Goal: Submit feedback/report problem

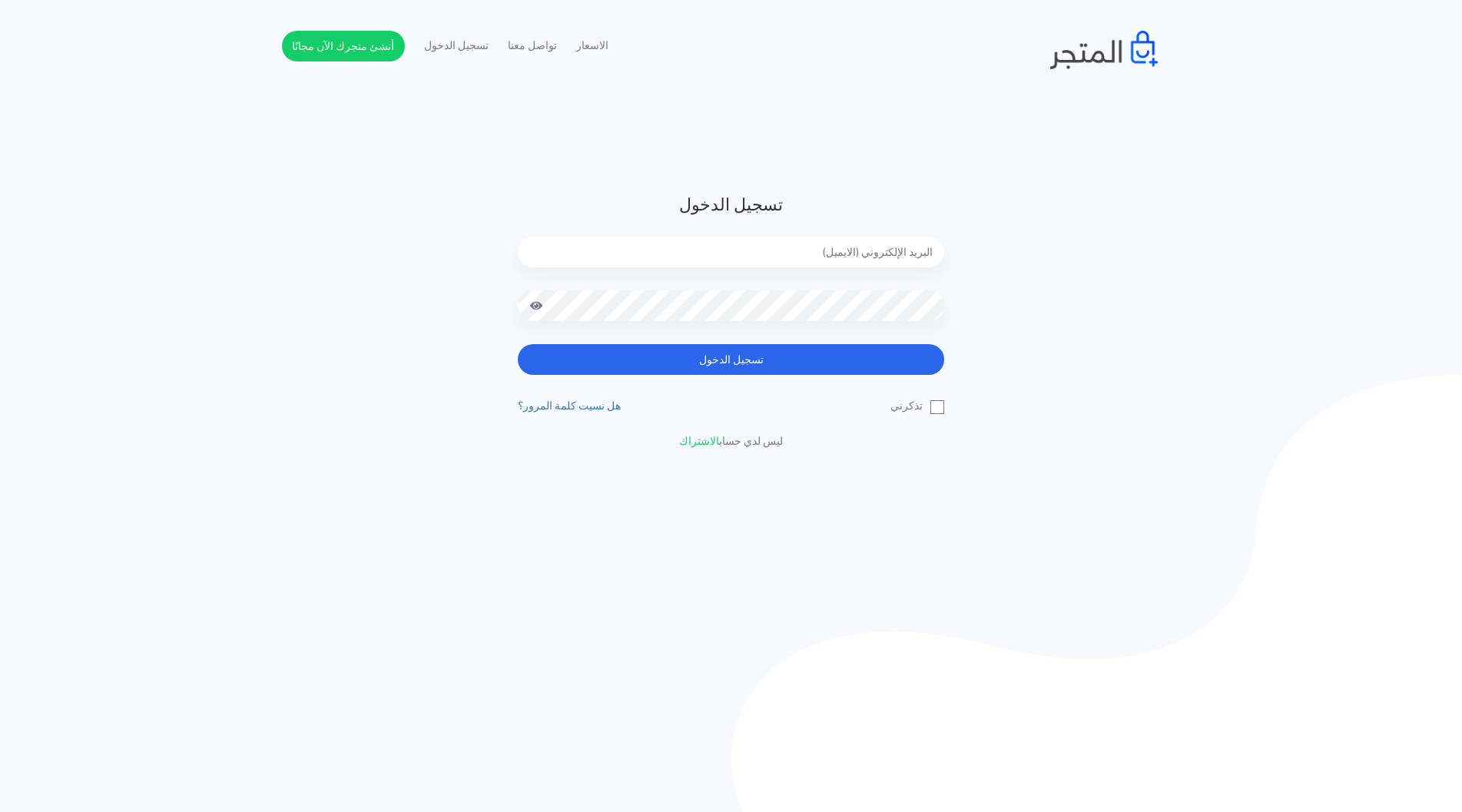
type input "[PERSON_NAME][EMAIL_ADDRESS][DOMAIN_NAME]"
click at [752, 349] on button "تسجيل الدخول" at bounding box center [730, 359] width 426 height 30
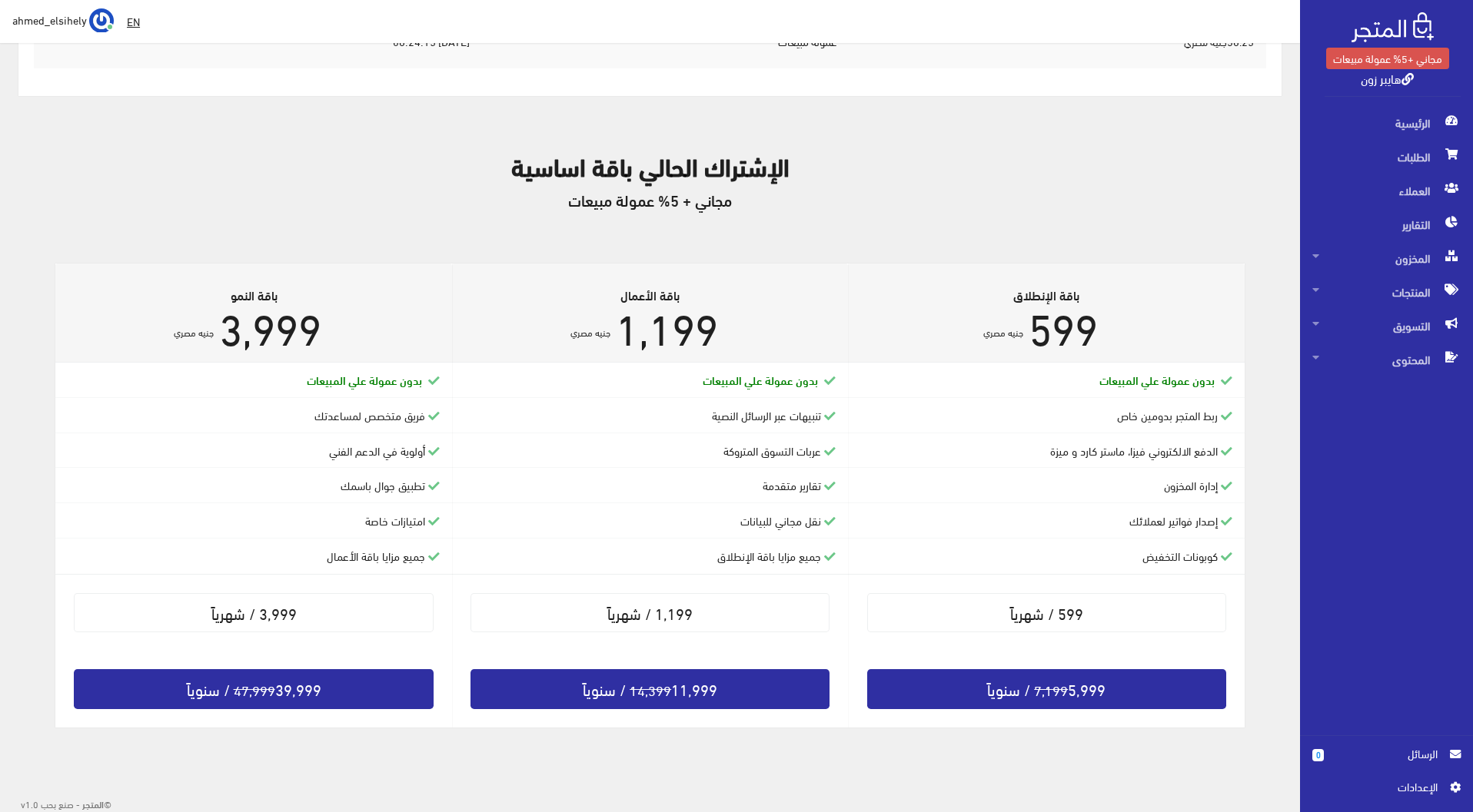
scroll to position [715, 0]
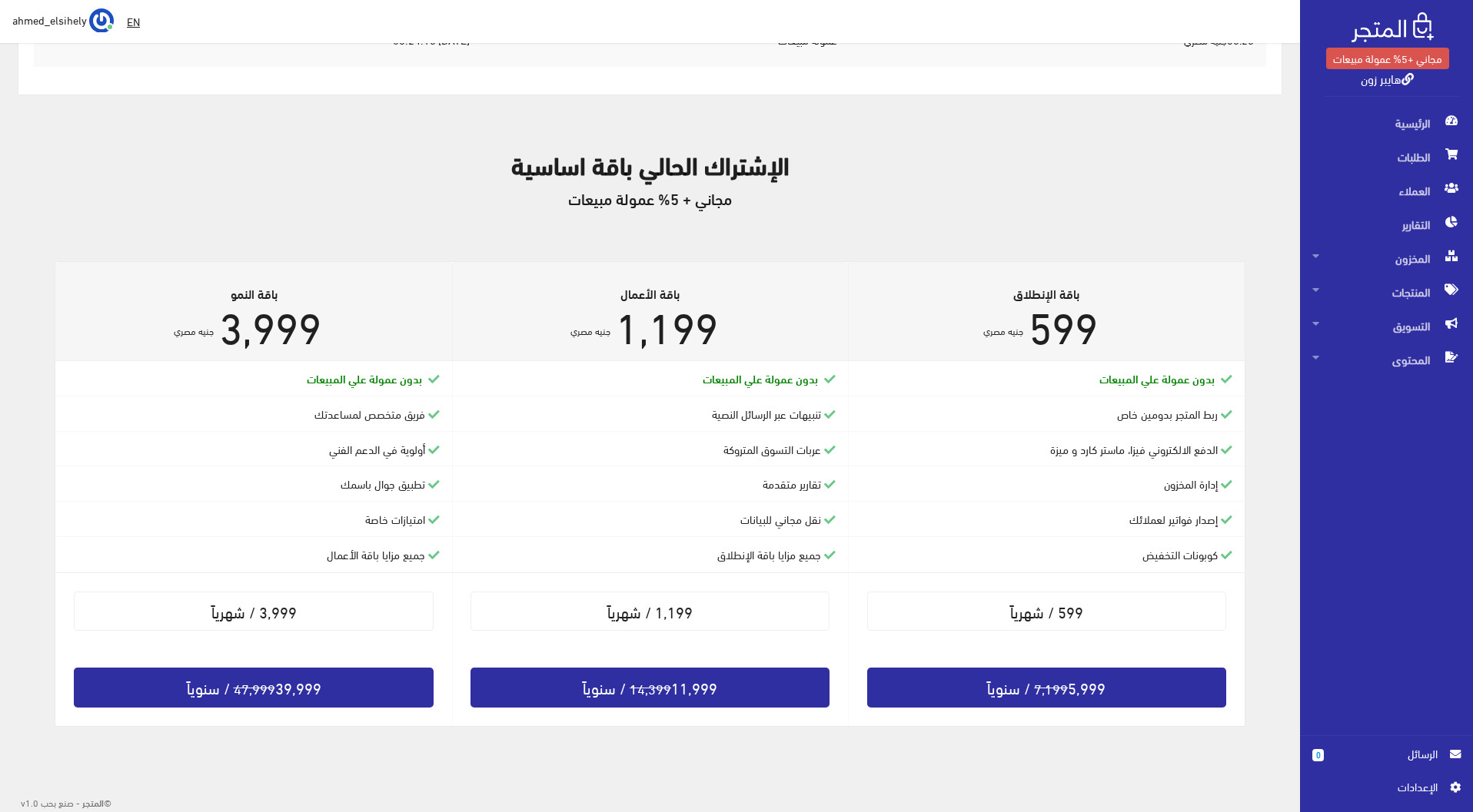
click at [1430, 754] on span "الرسائل" at bounding box center [1387, 753] width 101 height 17
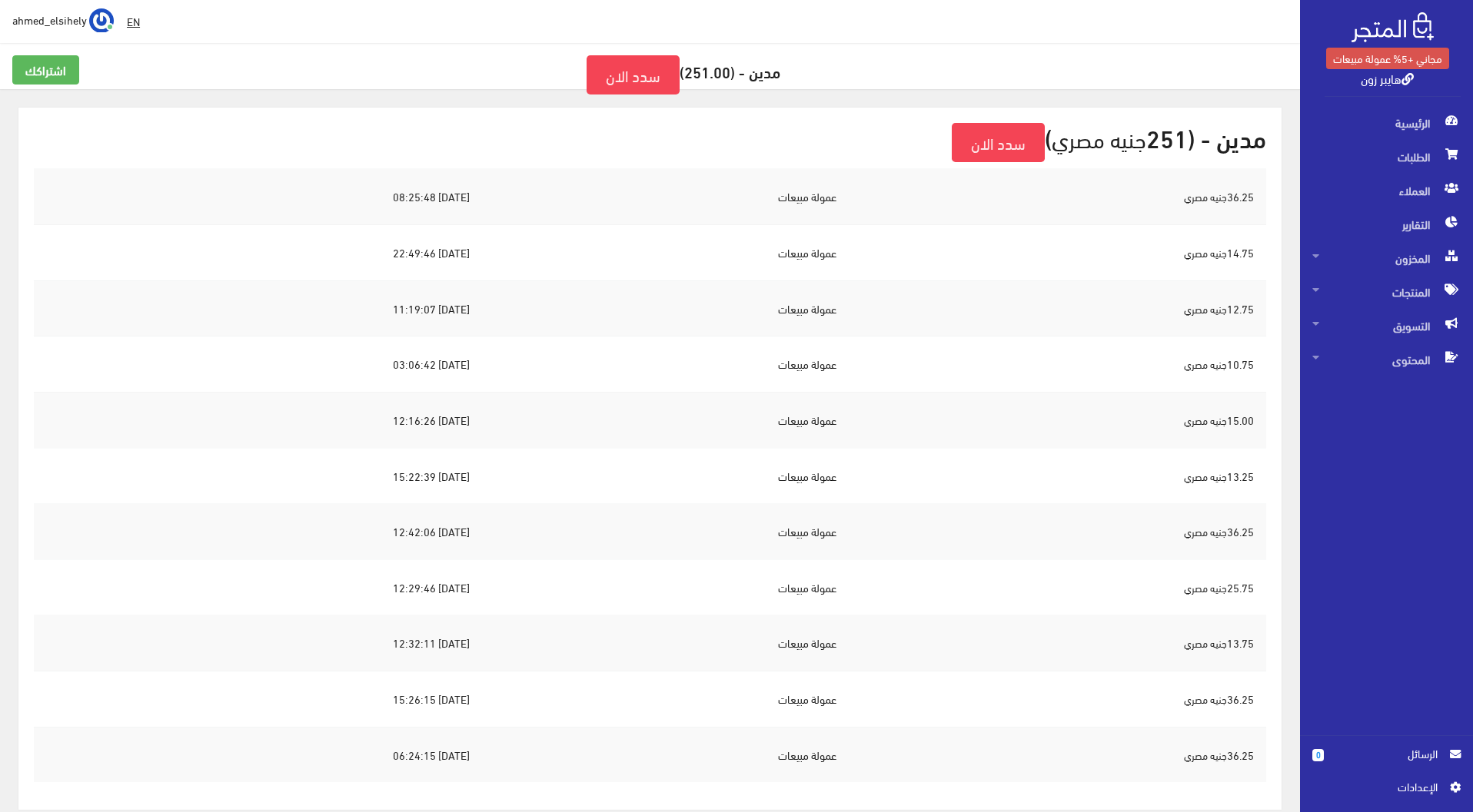
click at [1416, 782] on span "اﻹعدادات" at bounding box center [1380, 786] width 112 height 17
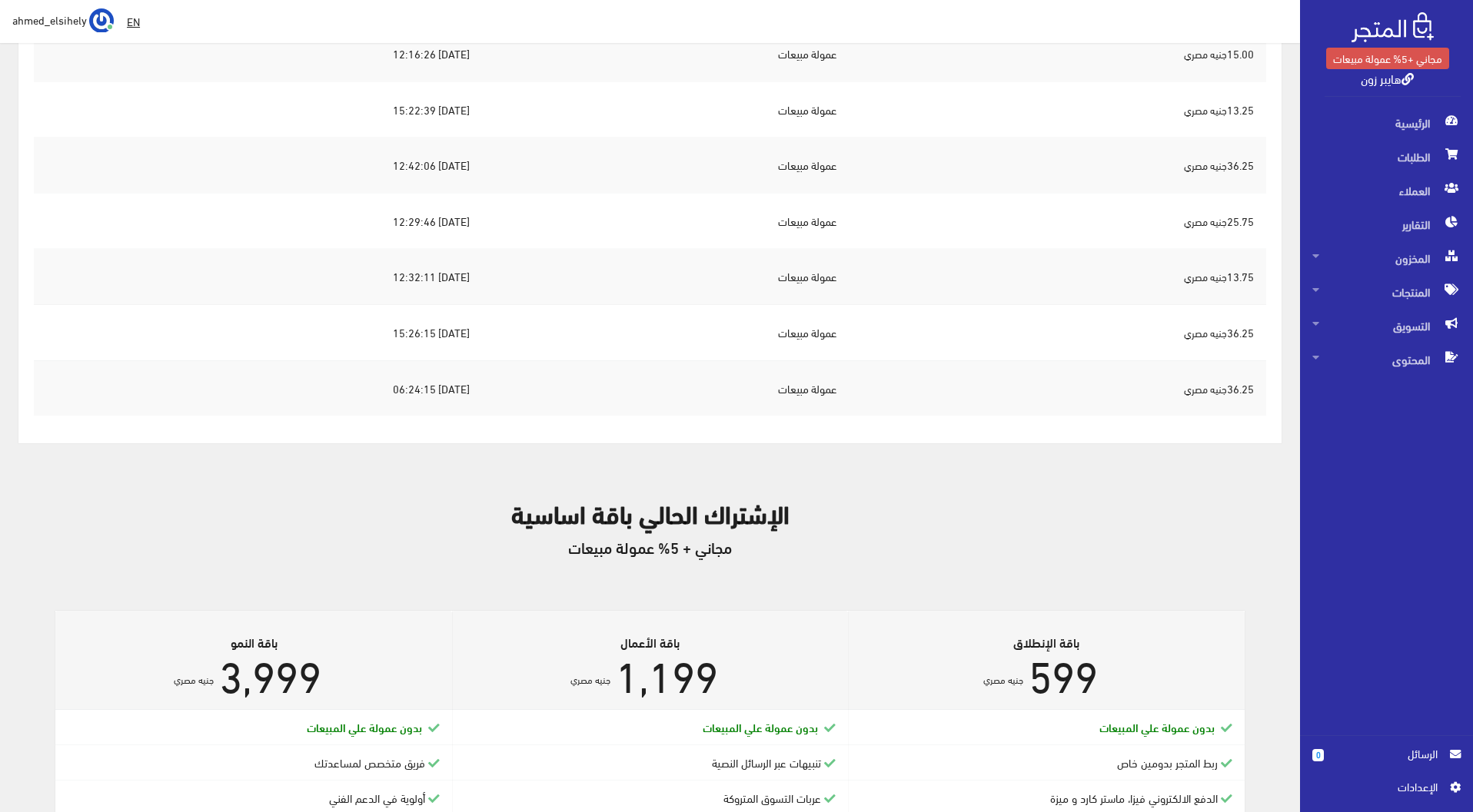
scroll to position [384, 0]
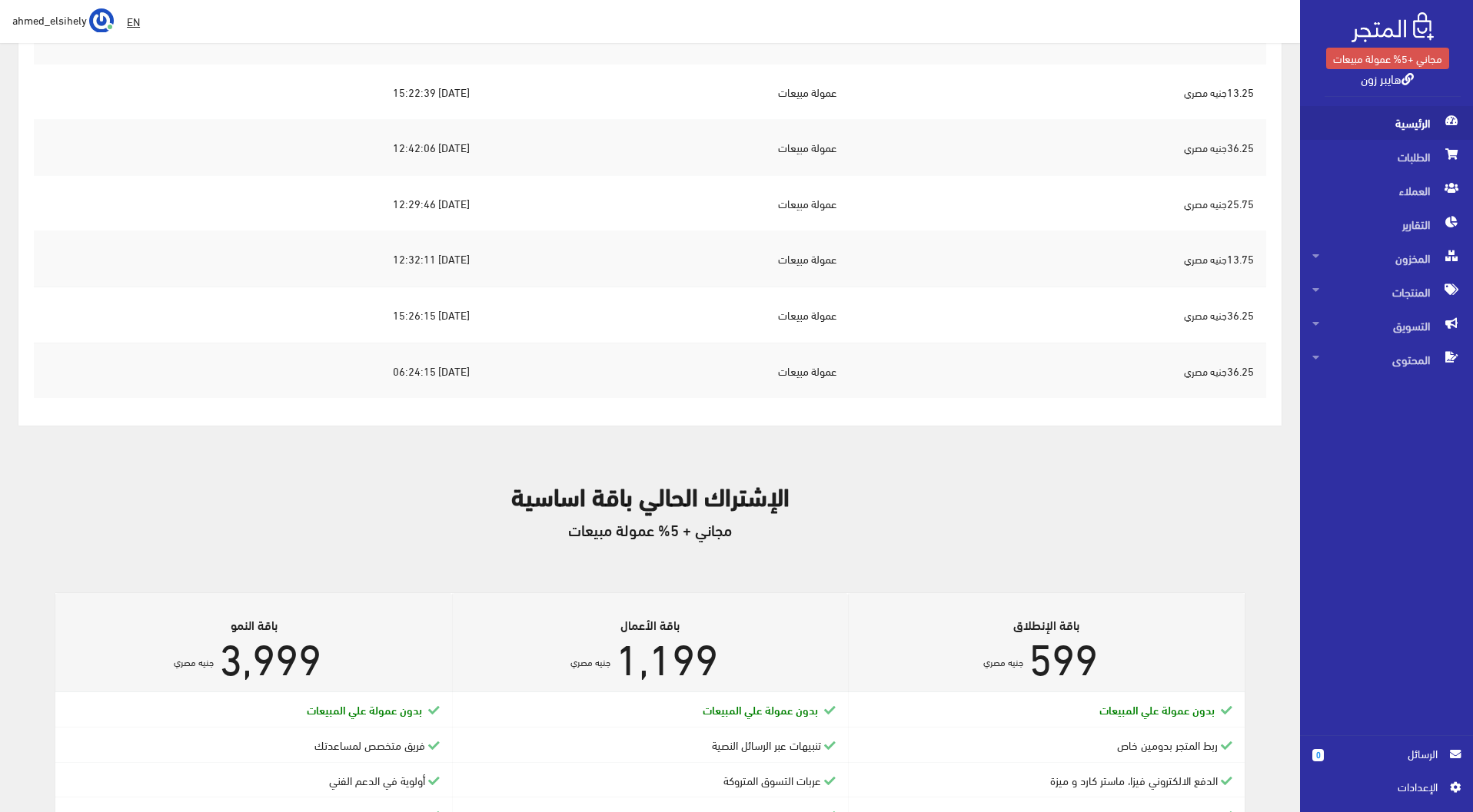
click at [1417, 123] on span "الرئيسية" at bounding box center [1386, 123] width 148 height 34
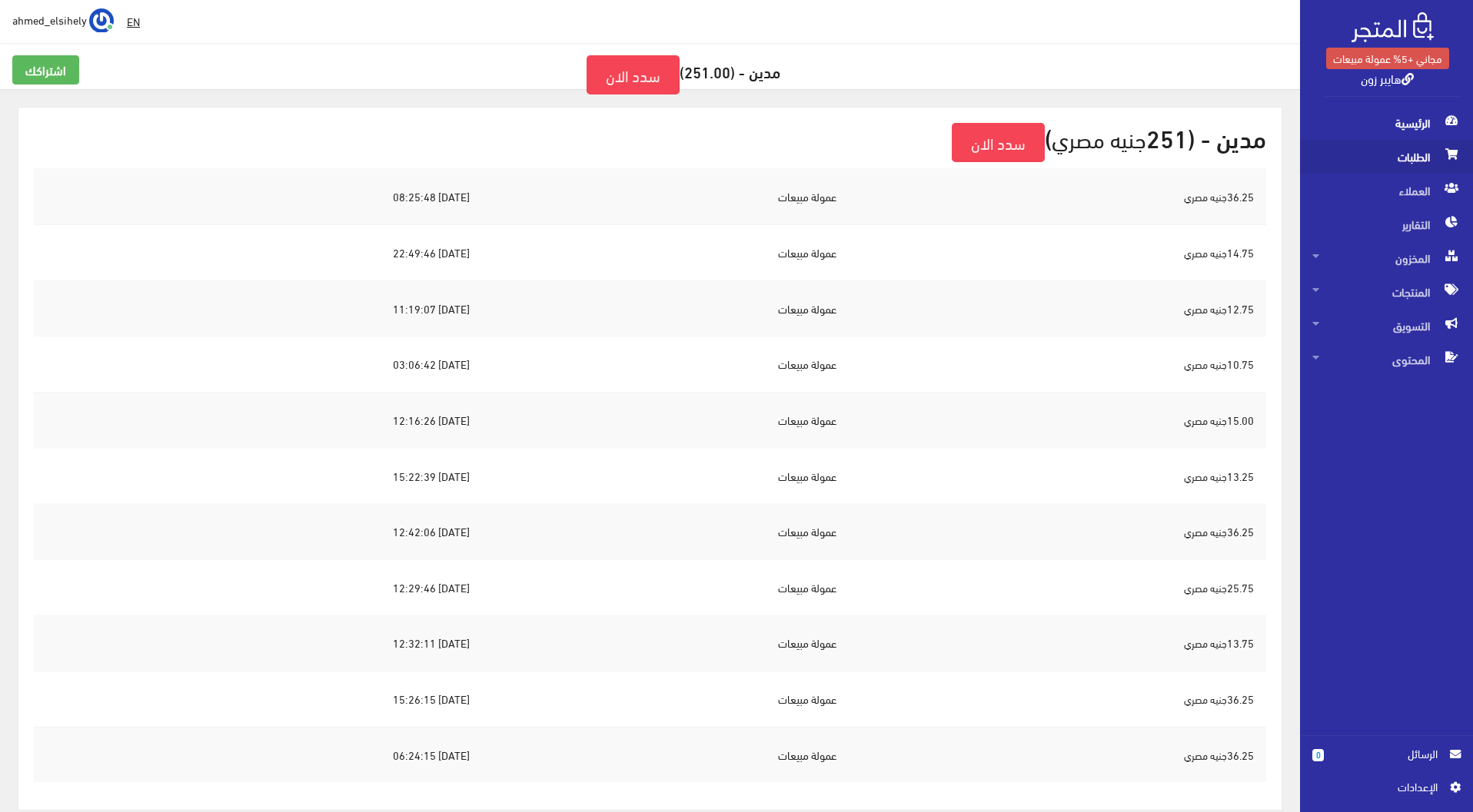
click at [1406, 159] on span "الطلبات" at bounding box center [1386, 157] width 148 height 34
click at [1390, 76] on link "هايبر زون" at bounding box center [1387, 78] width 53 height 23
drag, startPoint x: 1402, startPoint y: 584, endPoint x: 1403, endPoint y: 634, distance: 50.0
click at [1402, 584] on div "الرئيسية الطلبات العملاء التقارير المخزون" at bounding box center [1379, 421] width 186 height 629
click at [1429, 784] on span "اﻹعدادات" at bounding box center [1380, 786] width 112 height 17
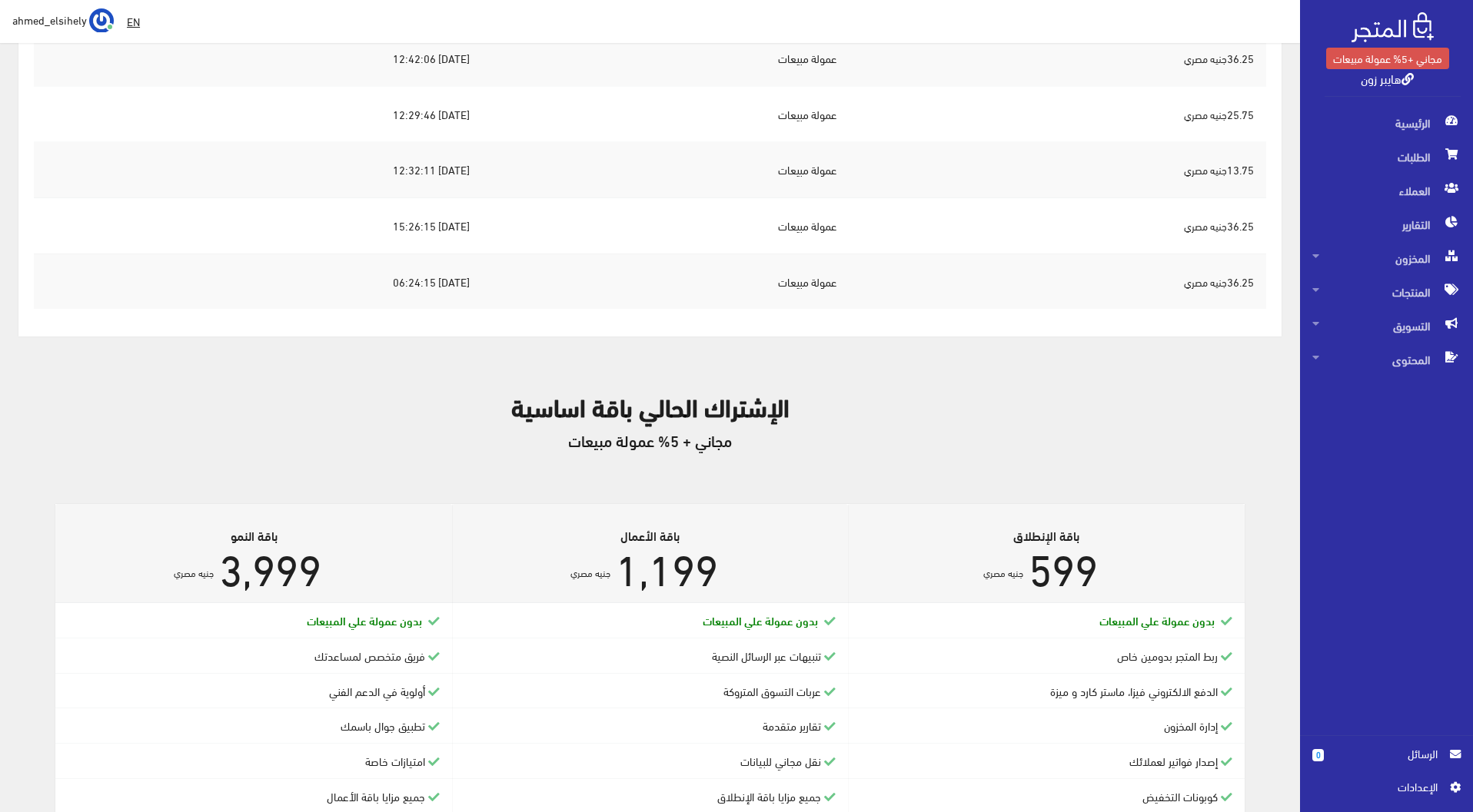
scroll to position [484, 0]
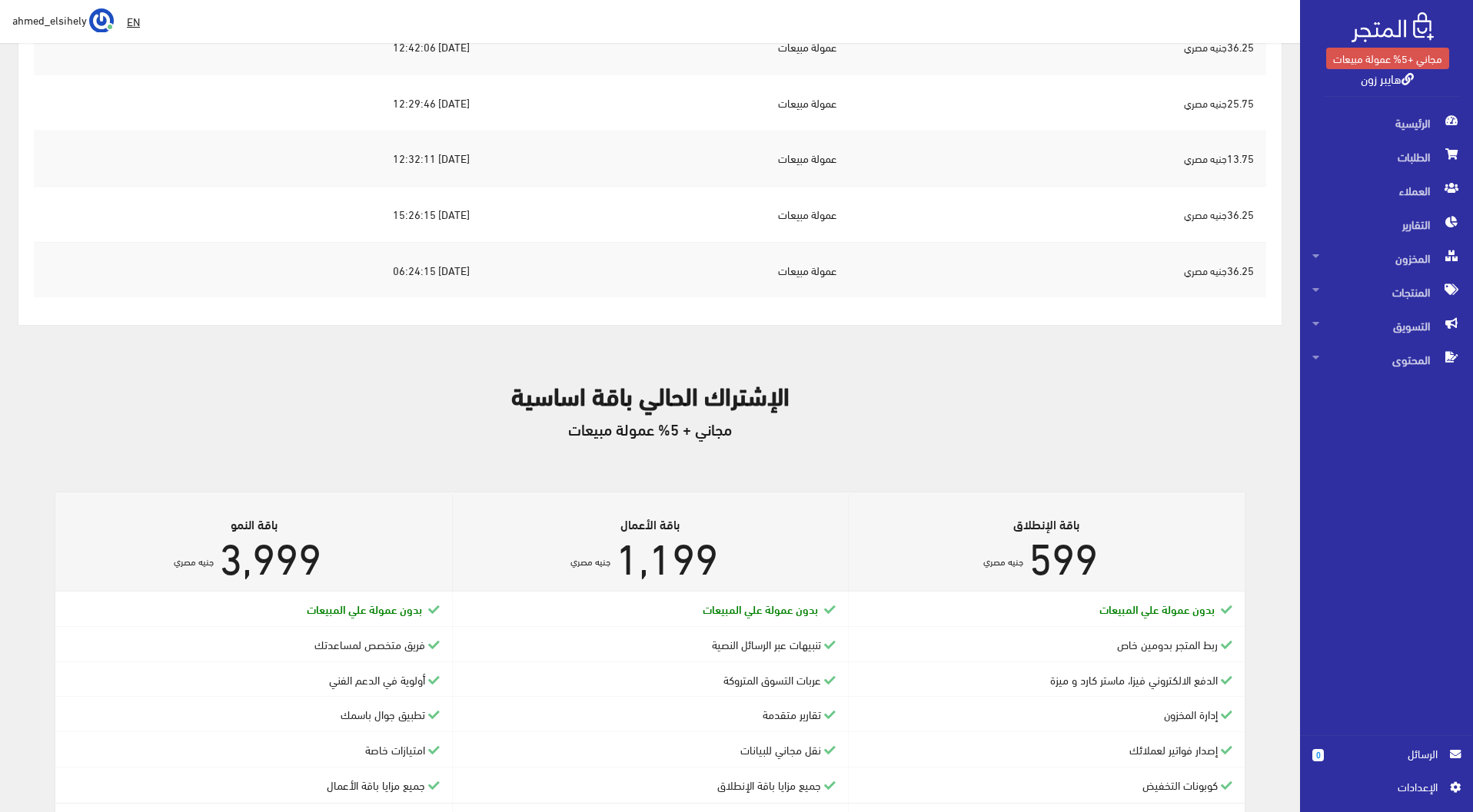
click at [1371, 30] on img at bounding box center [1392, 27] width 82 height 30
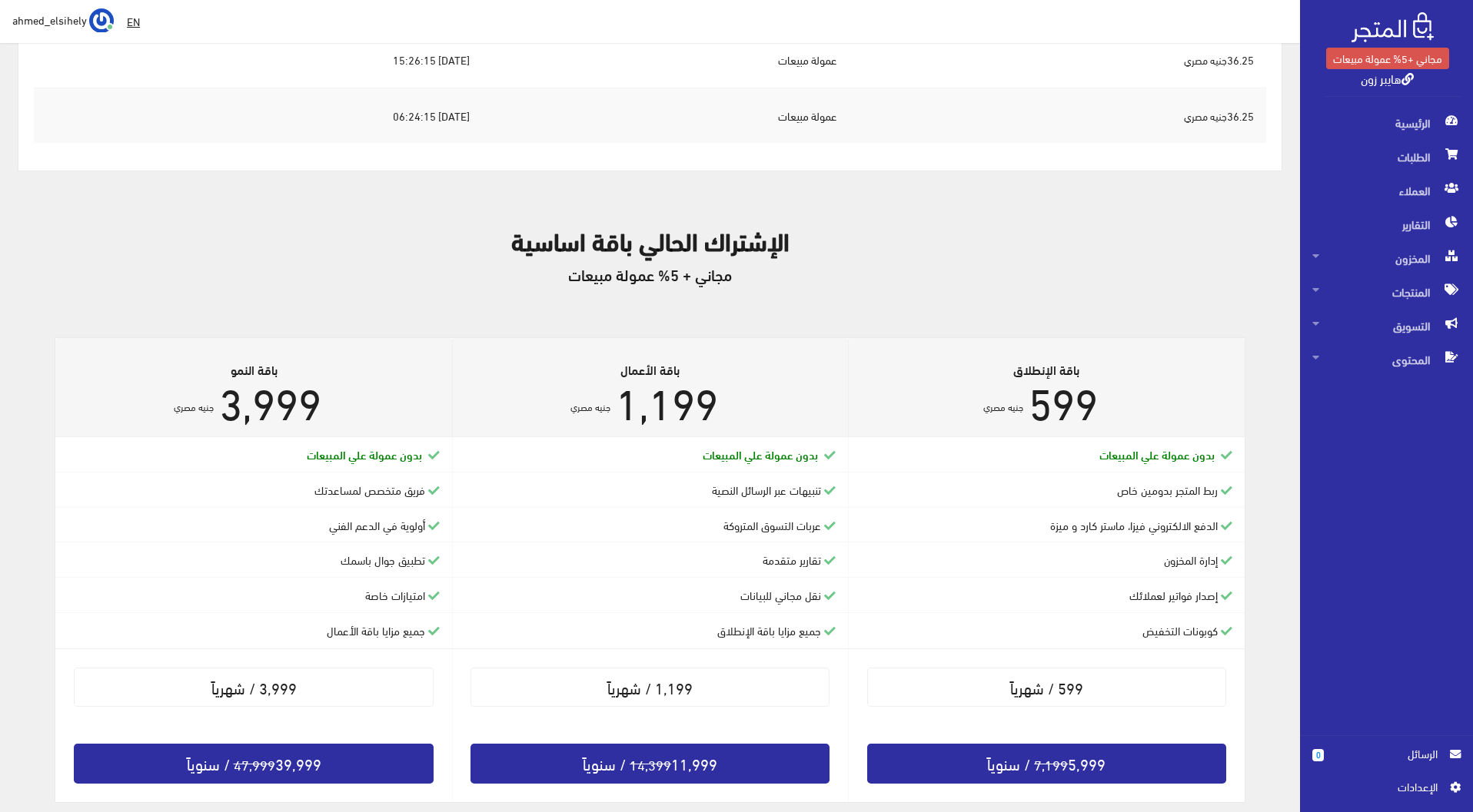
scroll to position [692, 0]
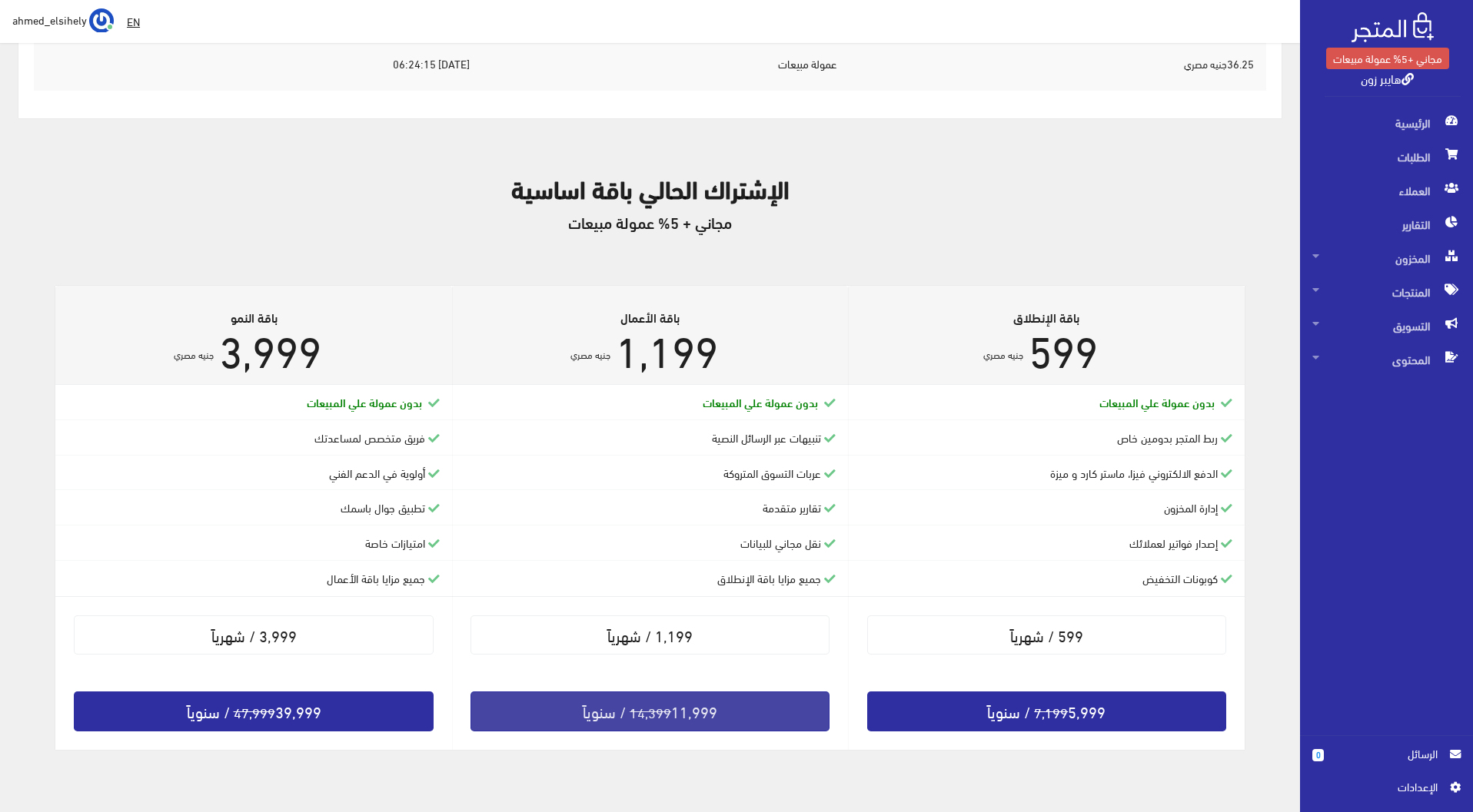
click at [599, 711] on link "14,399 11,999 / سنوياً" at bounding box center [650, 712] width 360 height 40
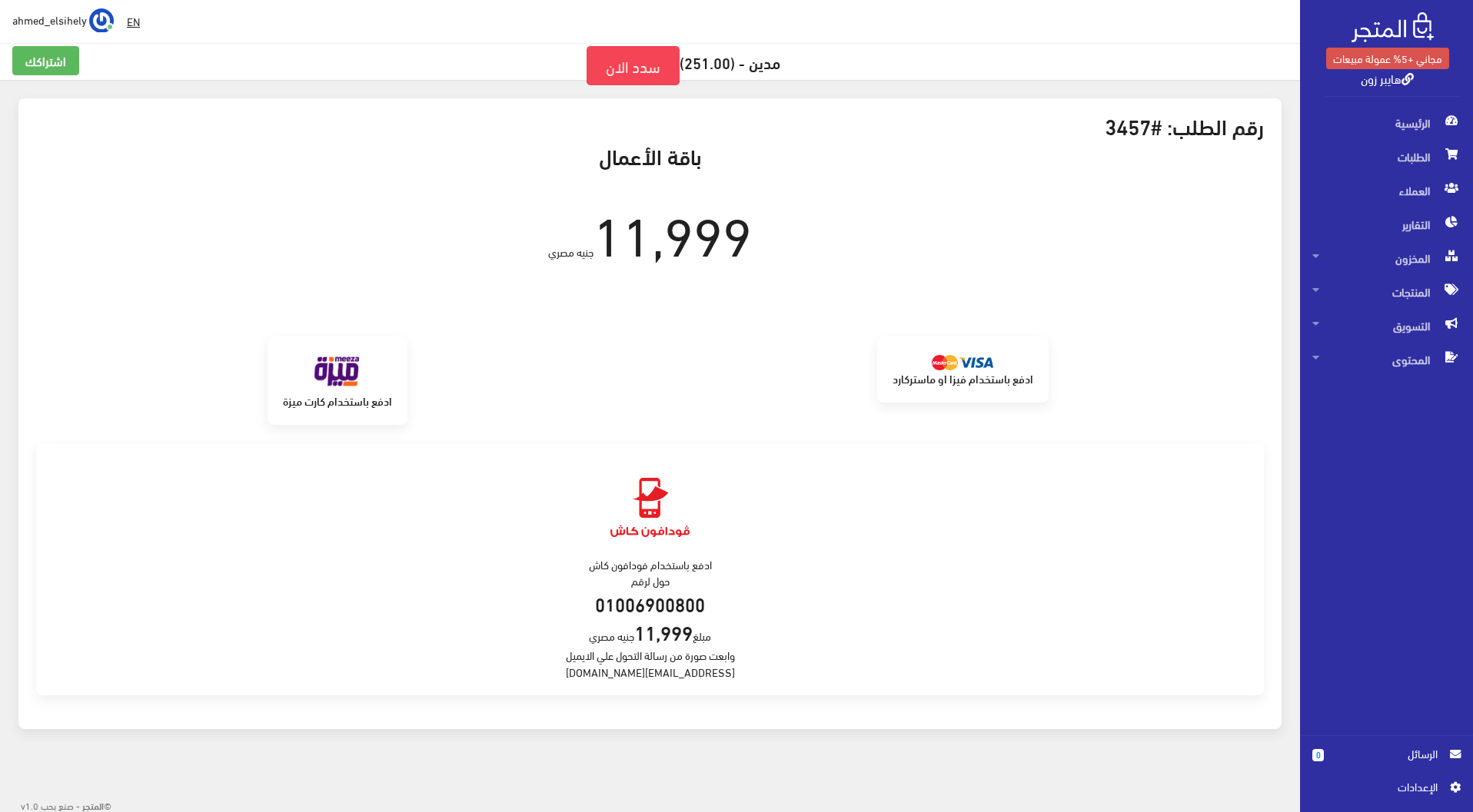
scroll to position [12, 0]
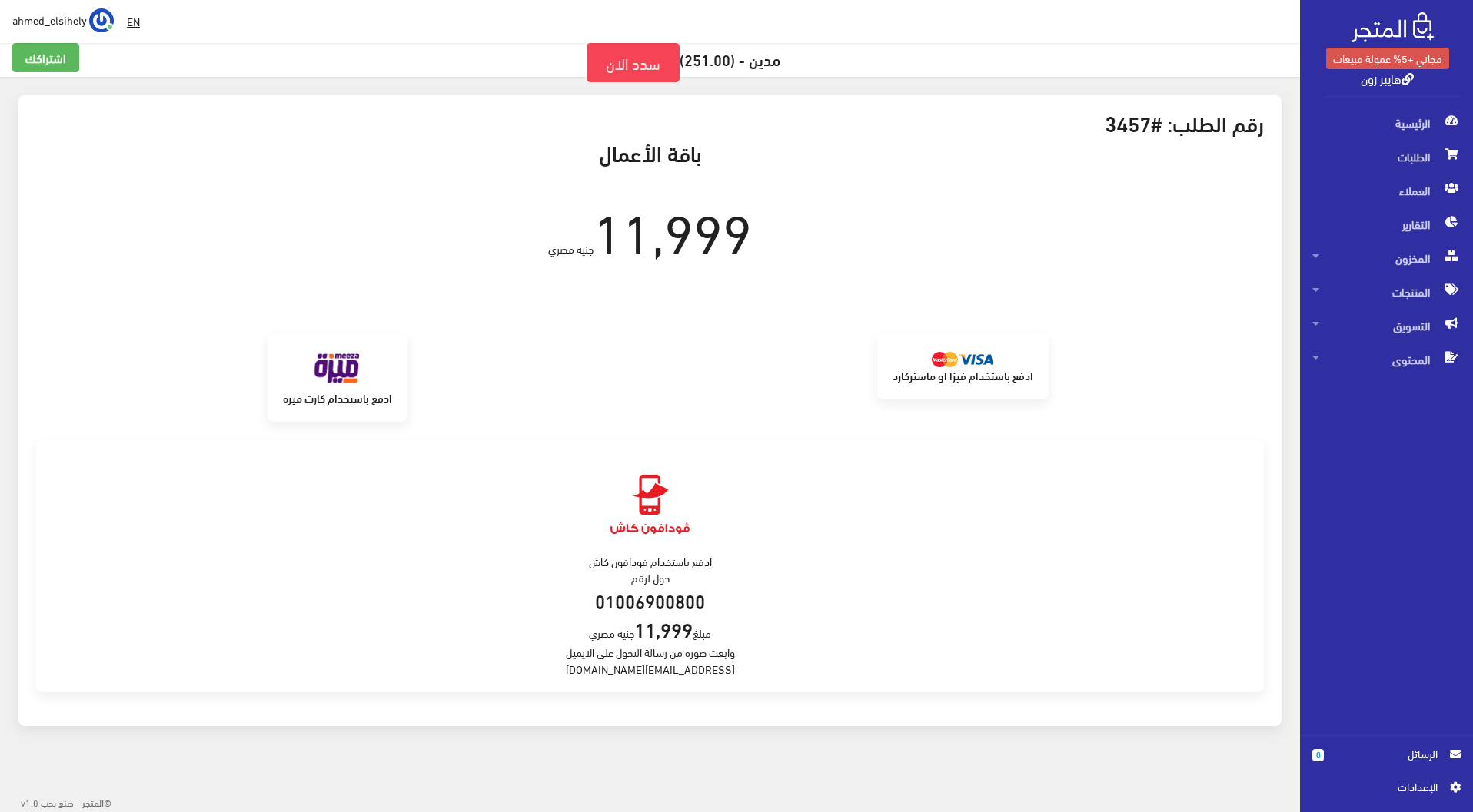
click at [1369, 25] on img at bounding box center [1392, 27] width 82 height 30
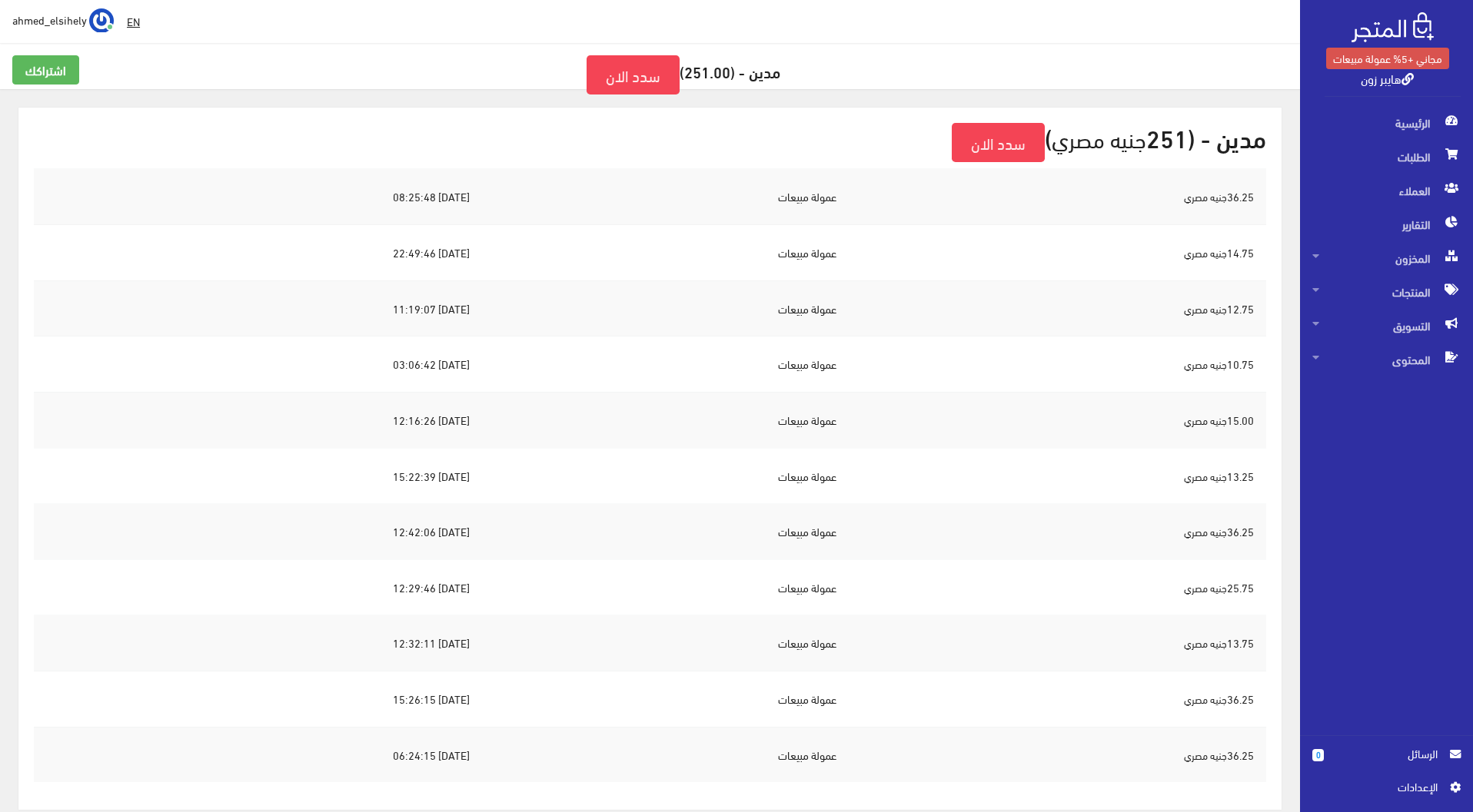
click at [101, 17] on img at bounding box center [101, 21] width 24 height 24
click at [49, 94] on link "تسجيل الخروج" at bounding box center [51, 88] width 121 height 21
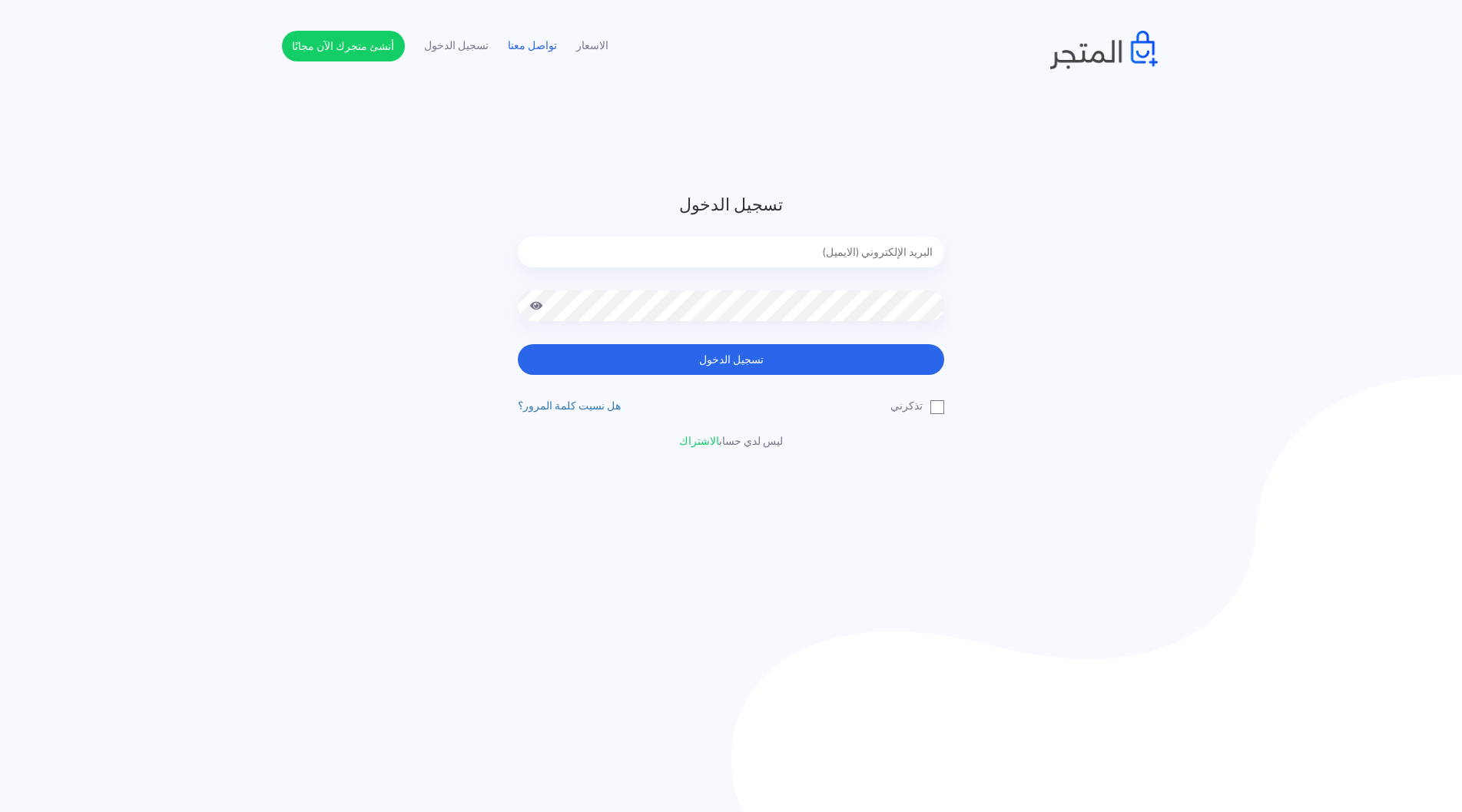
type input "ahmed.elsihely@gmail.com"
click at [522, 48] on link "تواصل معنا" at bounding box center [532, 45] width 49 height 17
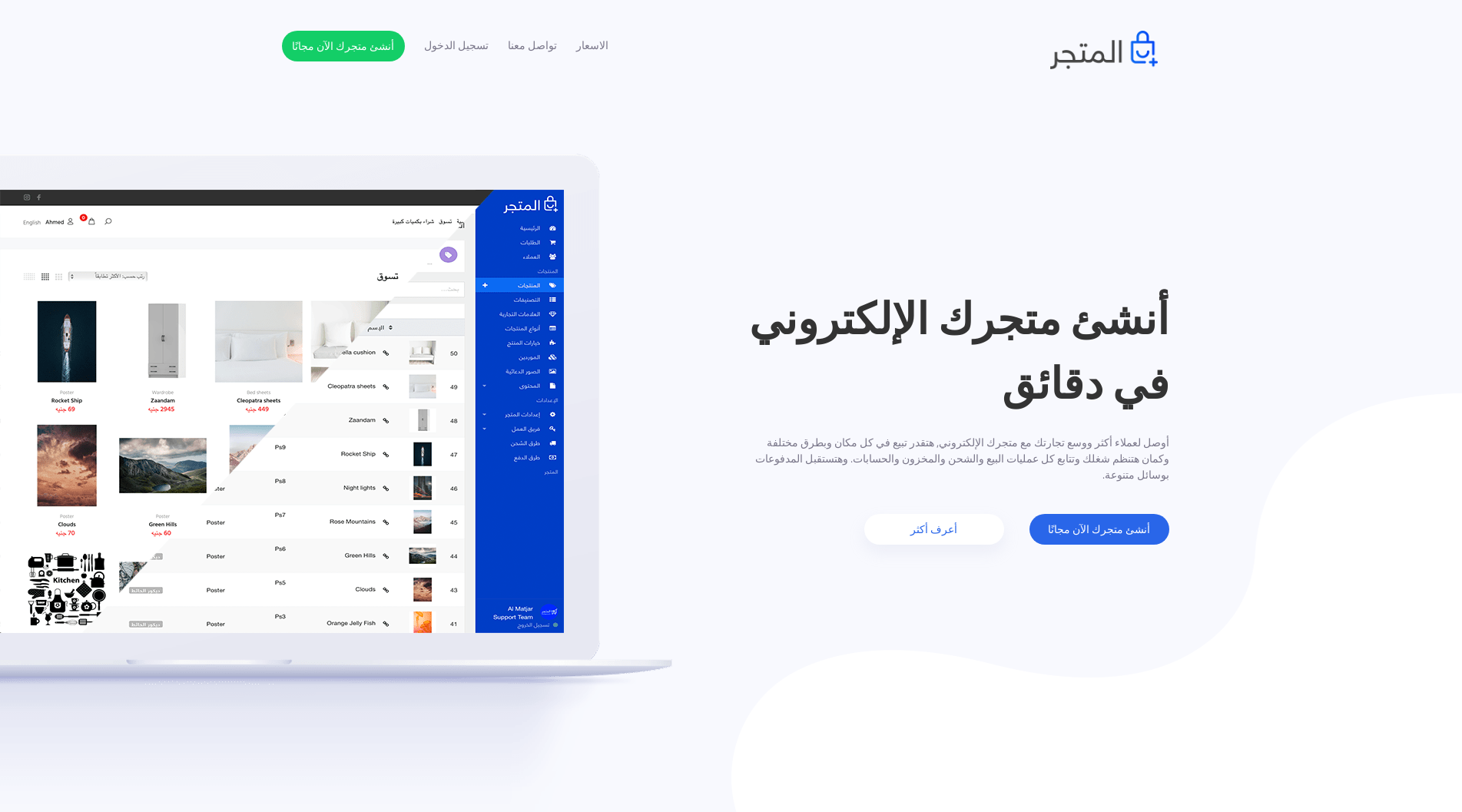
scroll to position [2647, 0]
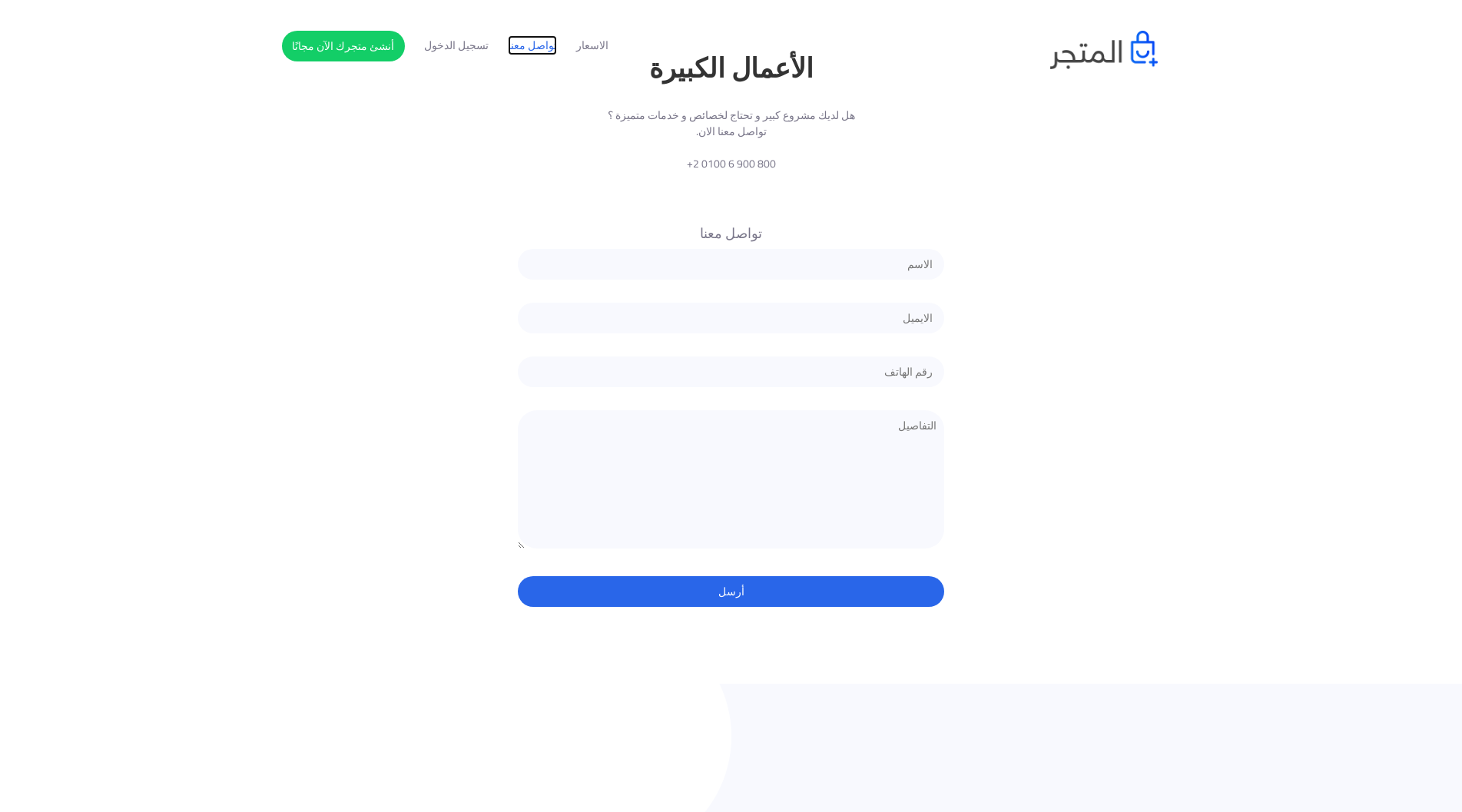
click at [525, 42] on link "تواصل معنا" at bounding box center [532, 45] width 49 height 17
click at [536, 44] on link "تواصل معنا" at bounding box center [532, 45] width 49 height 17
click at [878, 249] on input "text" at bounding box center [730, 264] width 426 height 30
type input "h"
type input "ا"
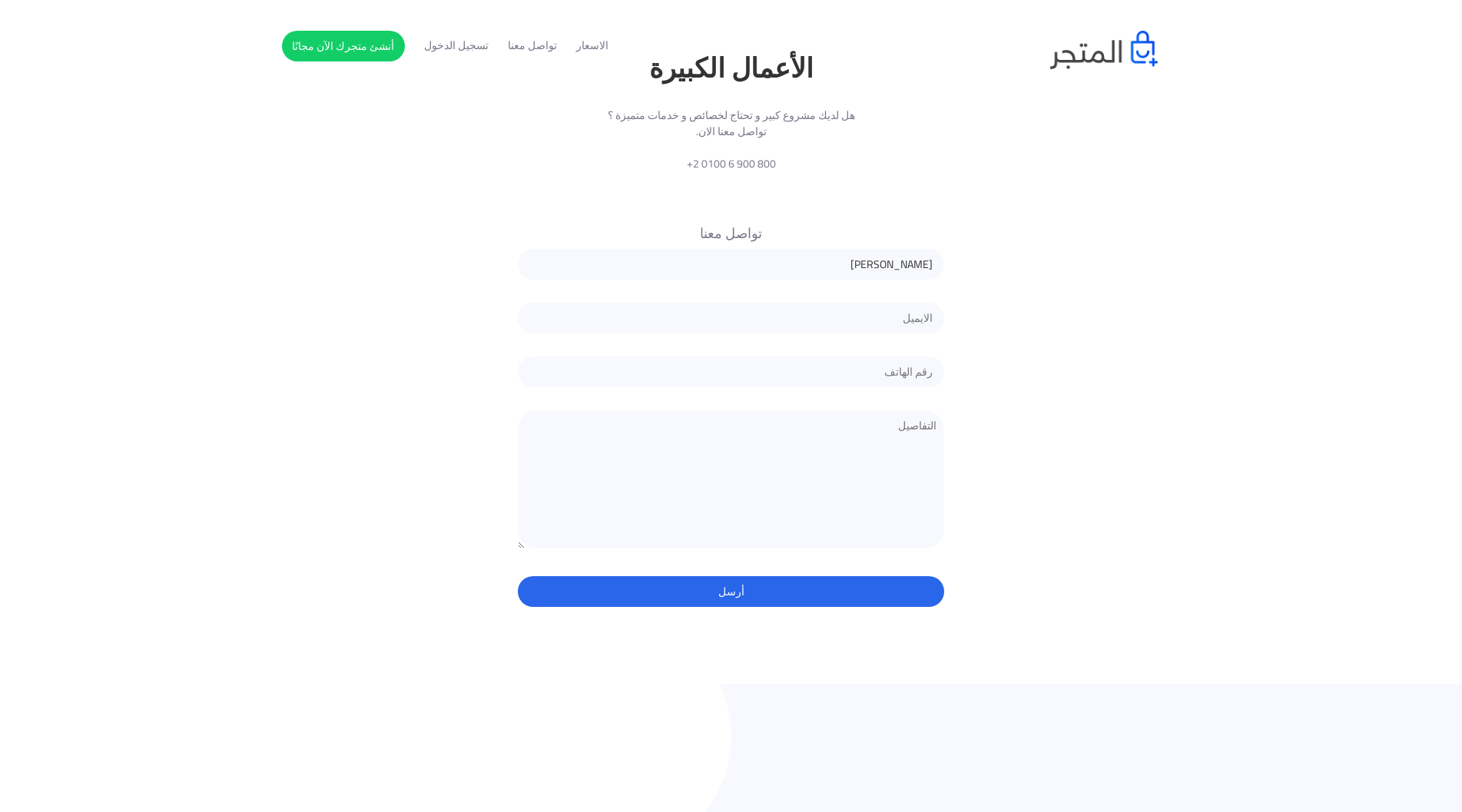
type input "احمد"
click at [871, 302] on input "email" at bounding box center [730, 317] width 426 height 30
type input "ahmed.elsihely@gmail.com"
click at [858, 356] on input "text" at bounding box center [730, 371] width 426 height 30
type input "01550391183"
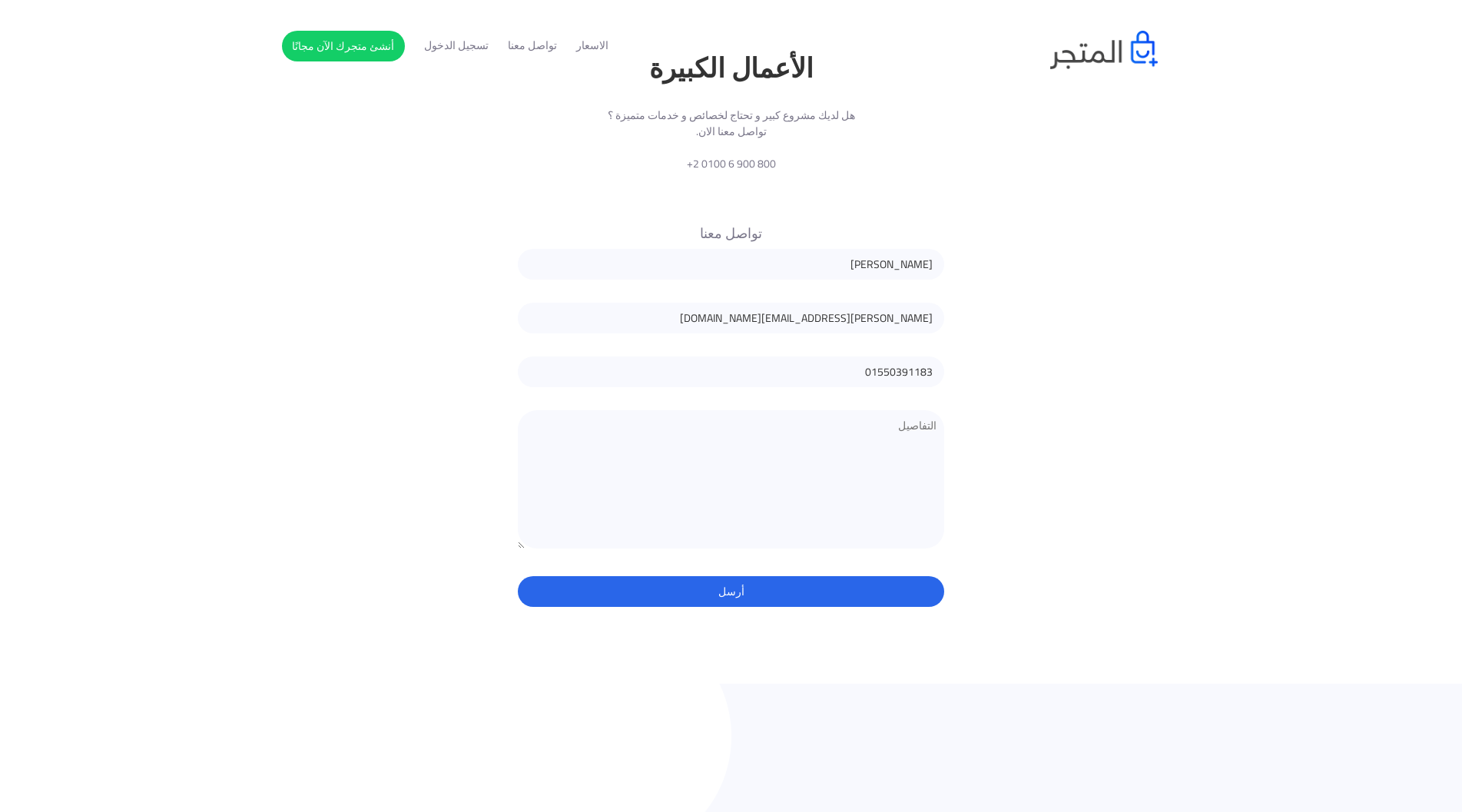
click at [863, 434] on textarea at bounding box center [730, 479] width 426 height 139
paste textarea "https://haybr-zon.almatjar.store/ar?force-preview-demo-a=1"
click at [795, 410] on textarea "برجاء اغلاق متجري باسم هايبر زون https://haybr-zon.almatjar.store/ar?force-prev…" at bounding box center [730, 479] width 426 height 139
click at [792, 410] on textarea "برجاء اغلاق متجري باسم هايبر زون https://haybr-zon.almatjar.store/ar?force-prev…" at bounding box center [730, 479] width 426 height 139
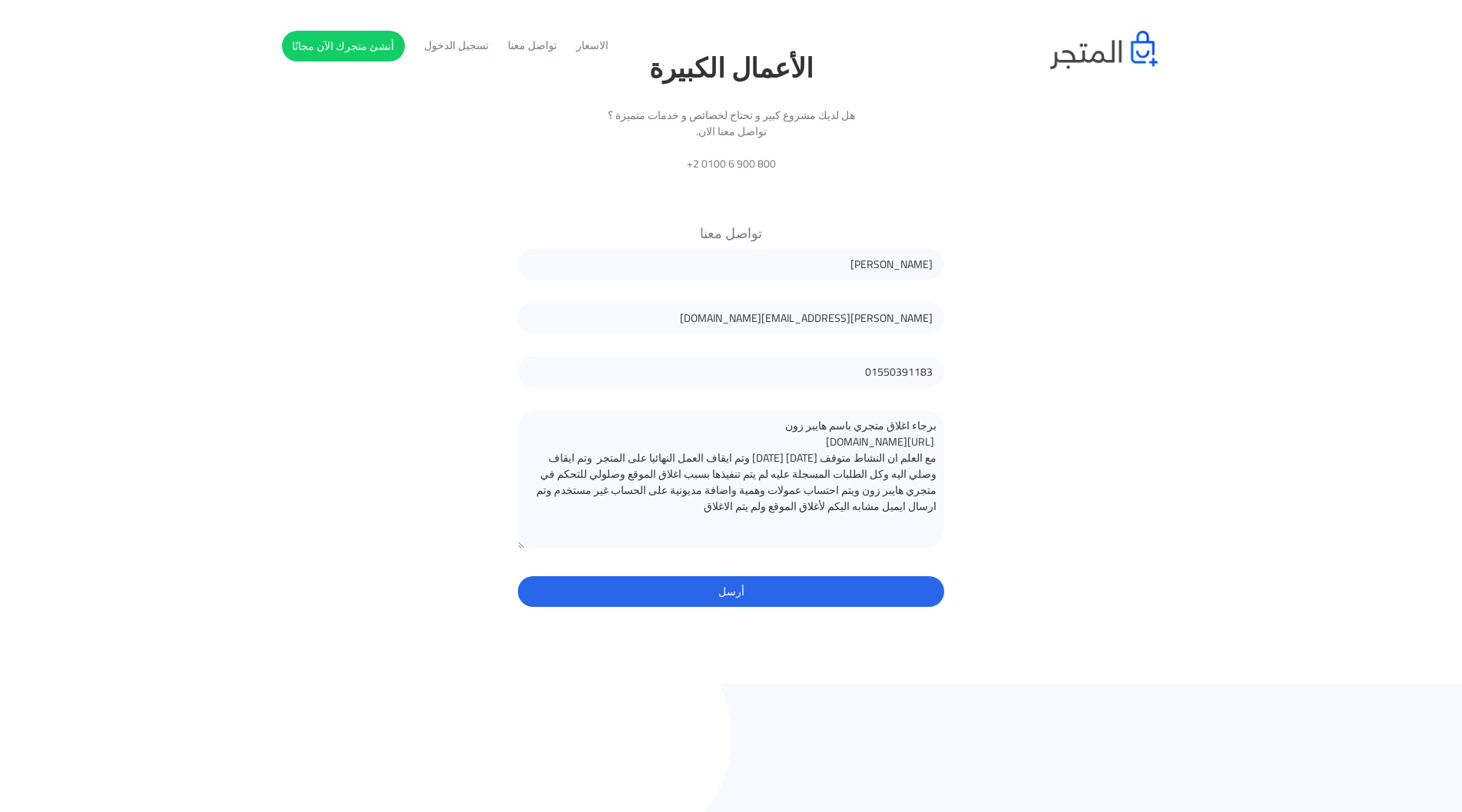
click at [759, 452] on textarea "برجاء اغلاق متجري باسم هايبر زون https://haybr-zon.almatjar.store/ar?force-prev…" at bounding box center [730, 479] width 426 height 139
click at [752, 456] on textarea "برجاء اغلاق متجري باسم هايبر زون https://haybr-zon.almatjar.store/ar?force-prev…" at bounding box center [730, 479] width 426 height 139
click at [599, 453] on textarea "برجاء اغلاق متجري باسم هايبر زون https://haybr-zon.almatjar.store/ar?force-prev…" at bounding box center [730, 479] width 426 height 139
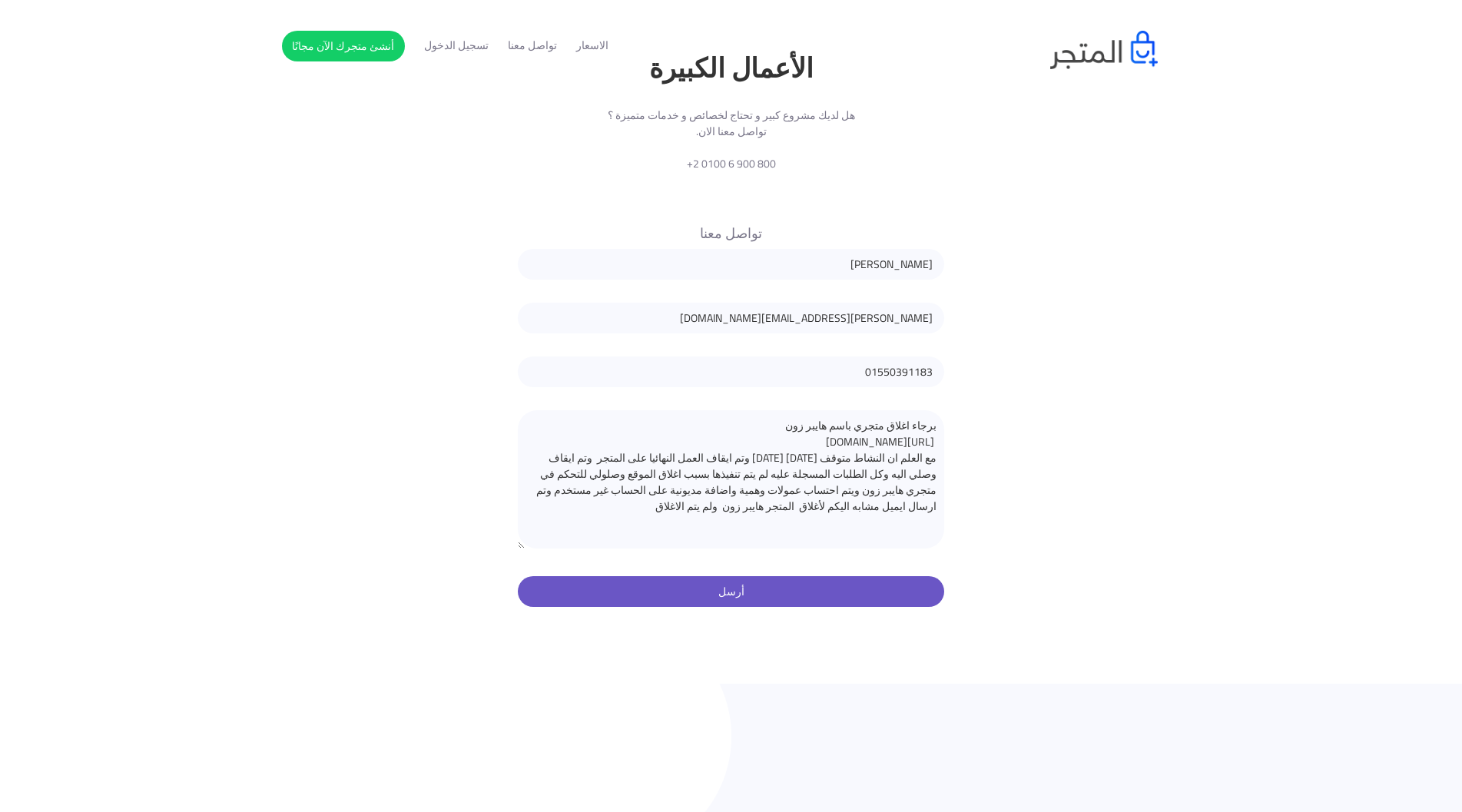
type textarea "برجاء اغلاق متجري باسم هايبر زون https://haybr-zon.almatjar.store/ar?force-prev…"
click at [673, 576] on button "أرسل" at bounding box center [730, 591] width 426 height 30
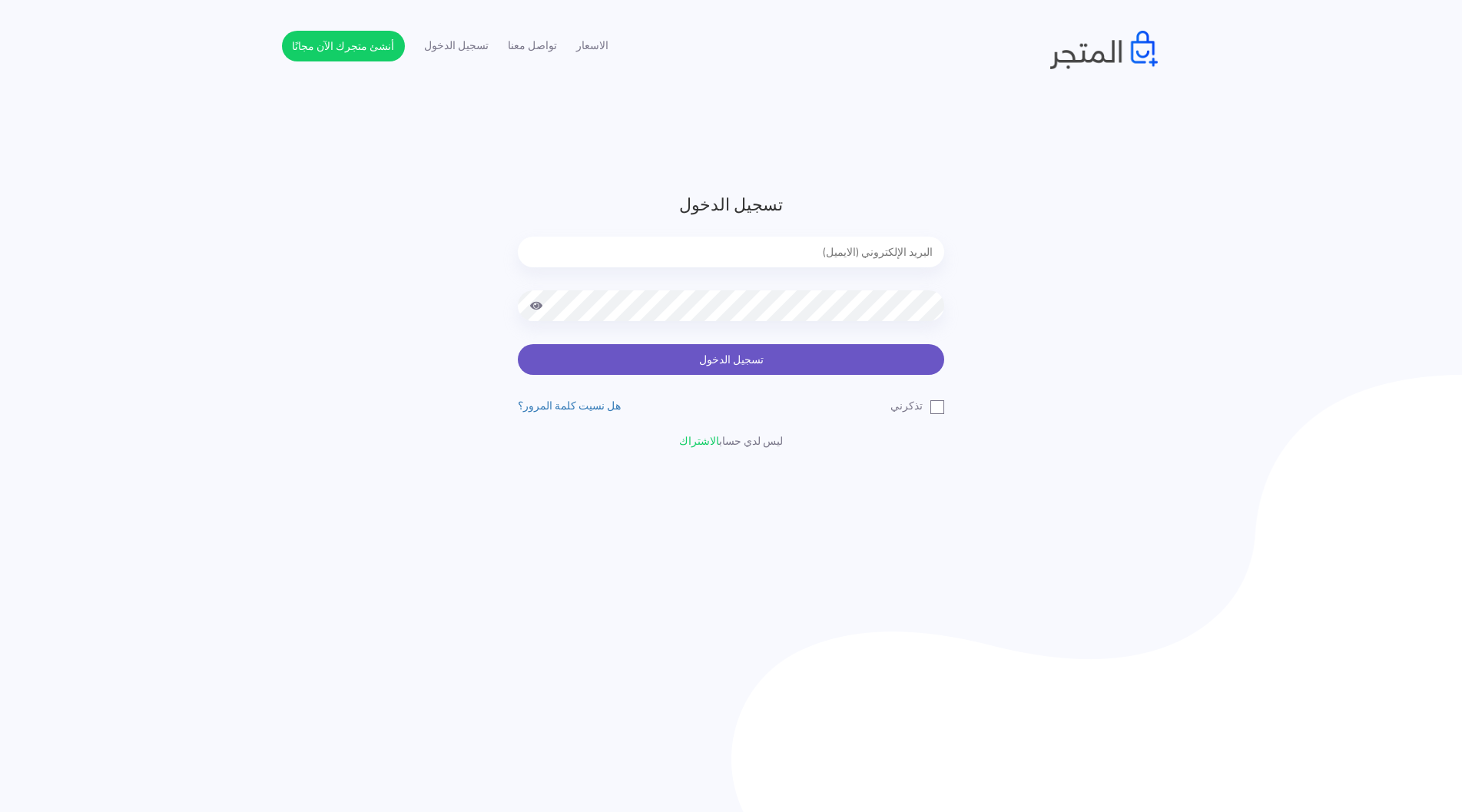
type input "[PERSON_NAME][EMAIL_ADDRESS][DOMAIN_NAME]"
click at [713, 361] on button "تسجيل الدخول" at bounding box center [730, 359] width 426 height 30
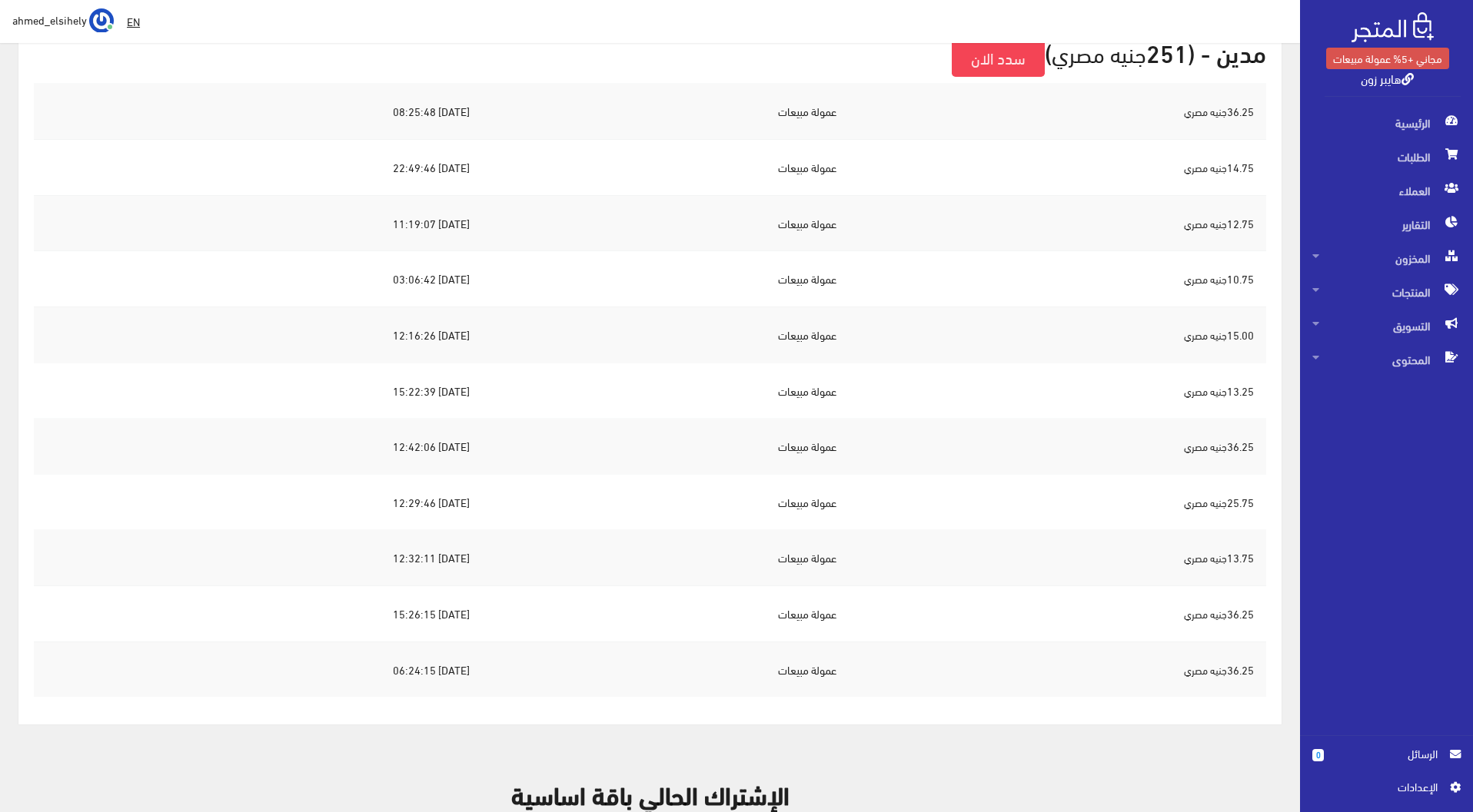
scroll to position [77, 0]
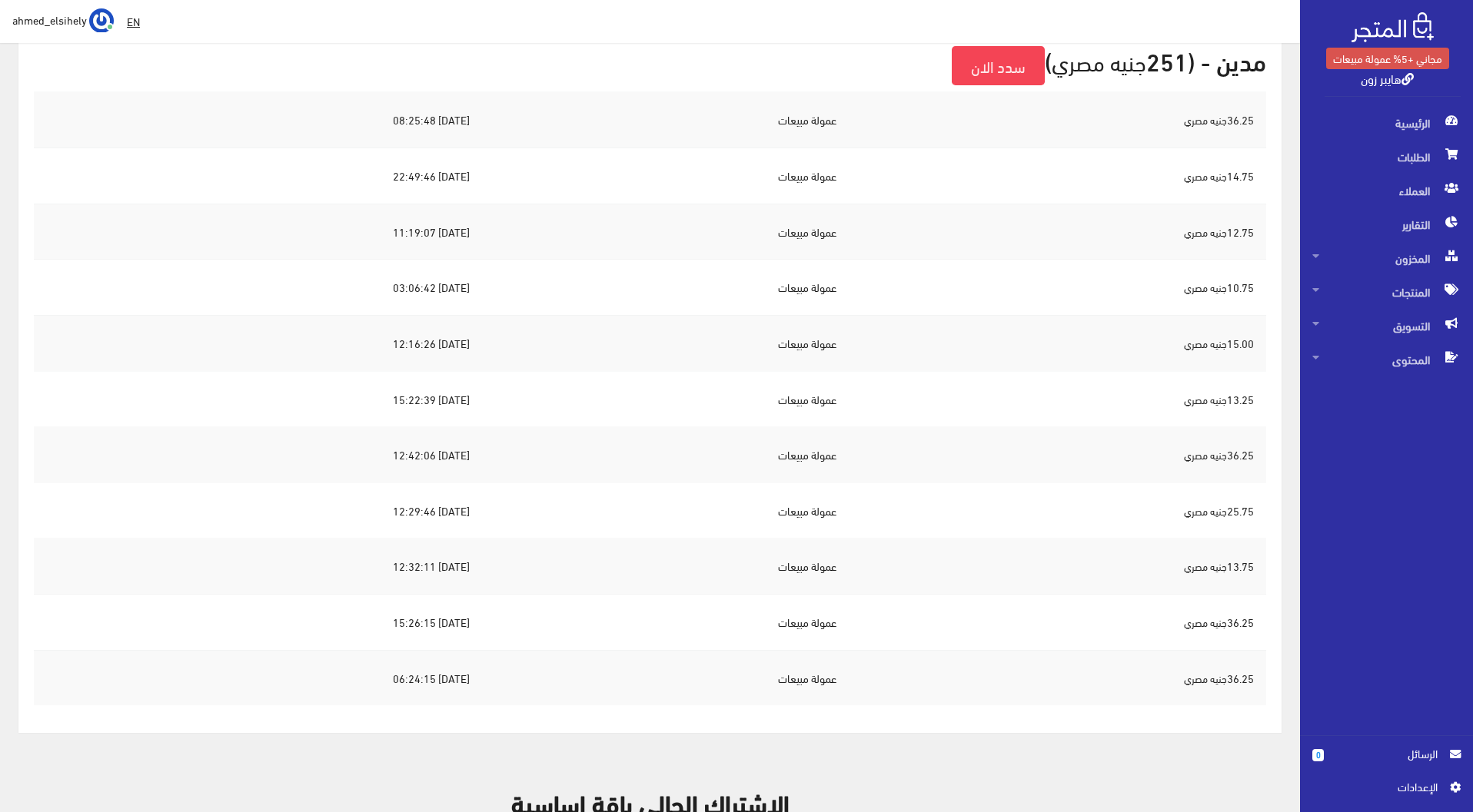
click at [482, 116] on td "[DATE] 08:25:48" at bounding box center [258, 120] width 448 height 56
click at [55, 16] on span "ahmed_elsihely" at bounding box center [50, 19] width 75 height 19
click at [1402, 59] on link "مجاني +5% عمولة مبيعات" at bounding box center [1387, 58] width 123 height 22
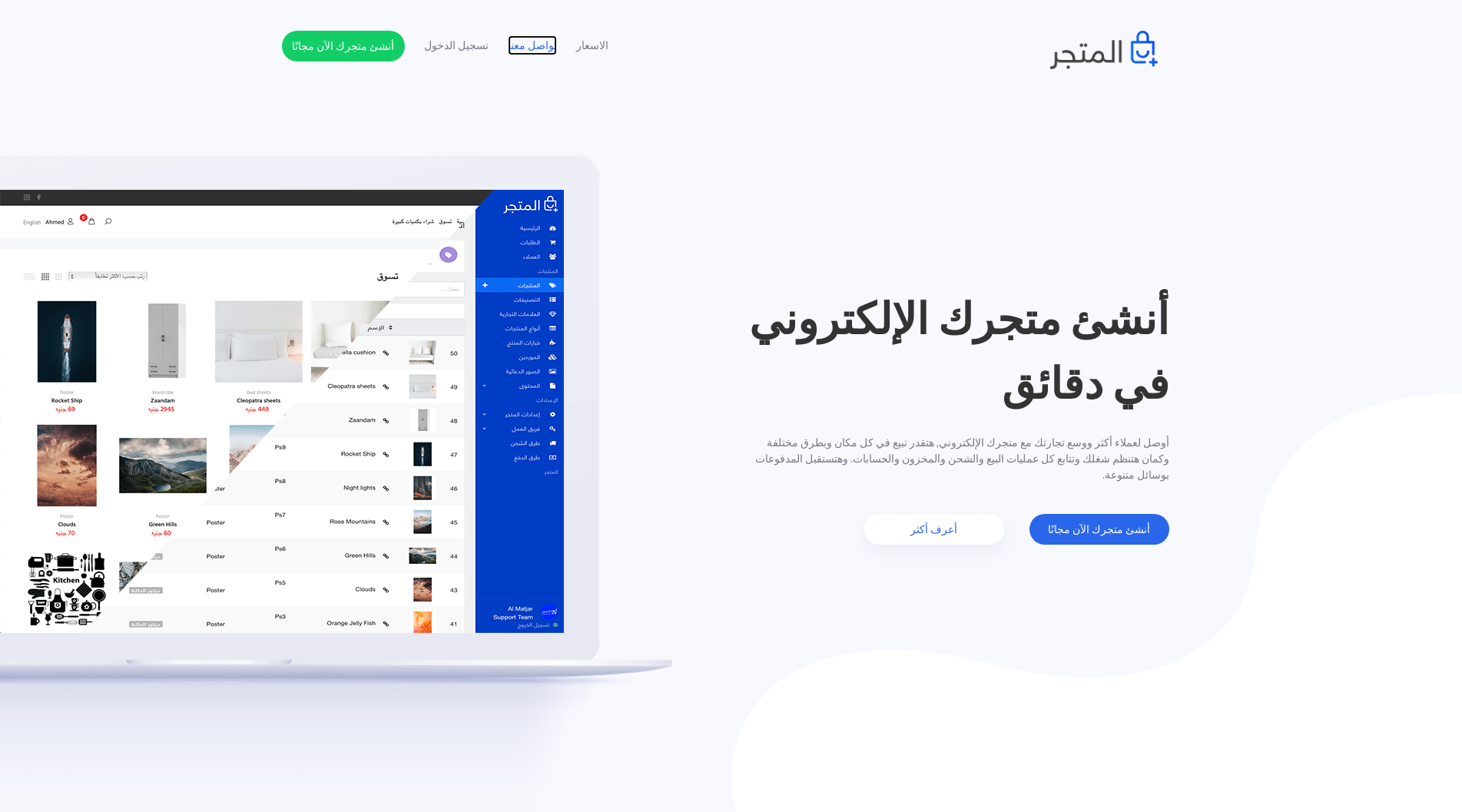
click at [526, 43] on link "تواصل معنا" at bounding box center [532, 45] width 49 height 17
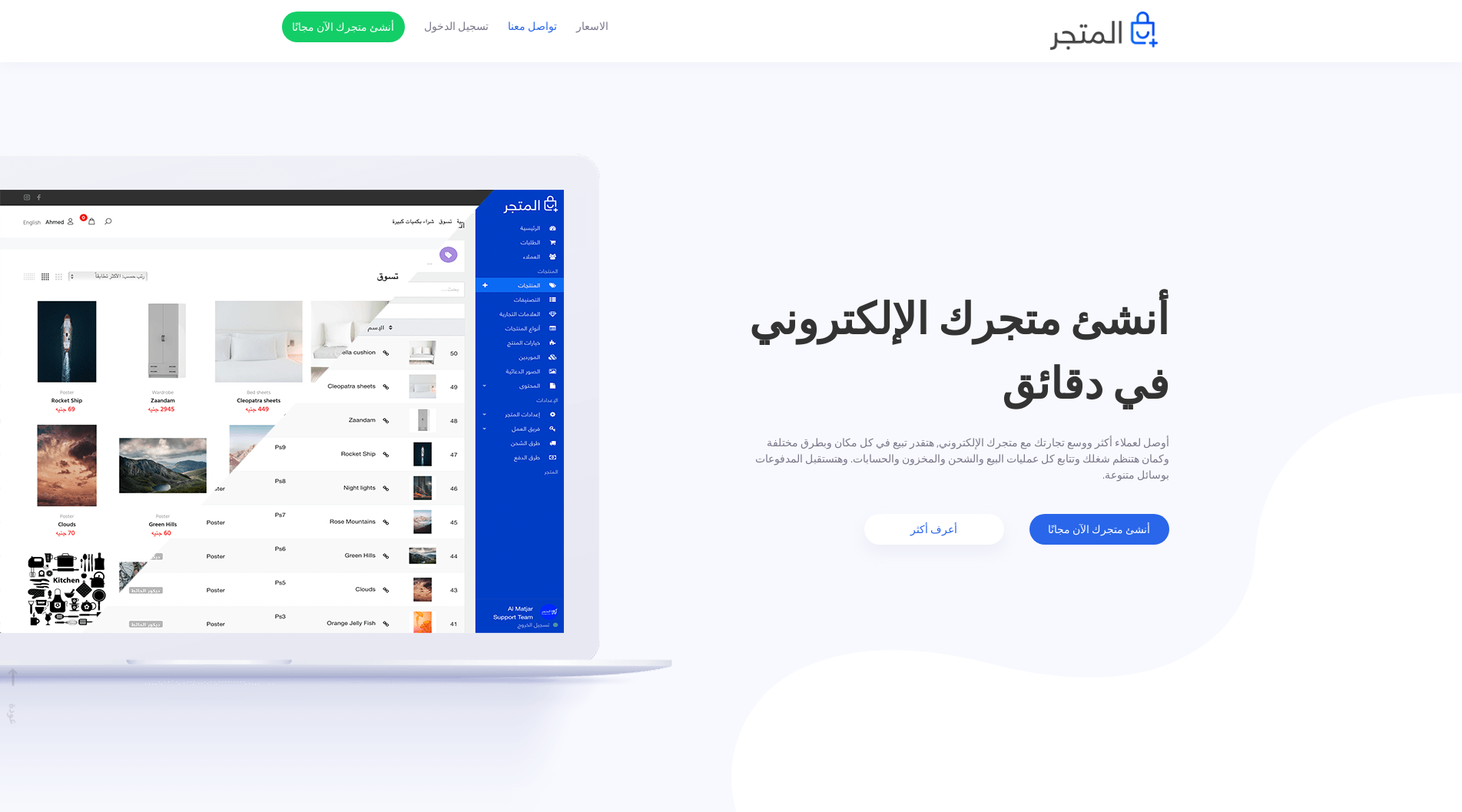
scroll to position [2647, 0]
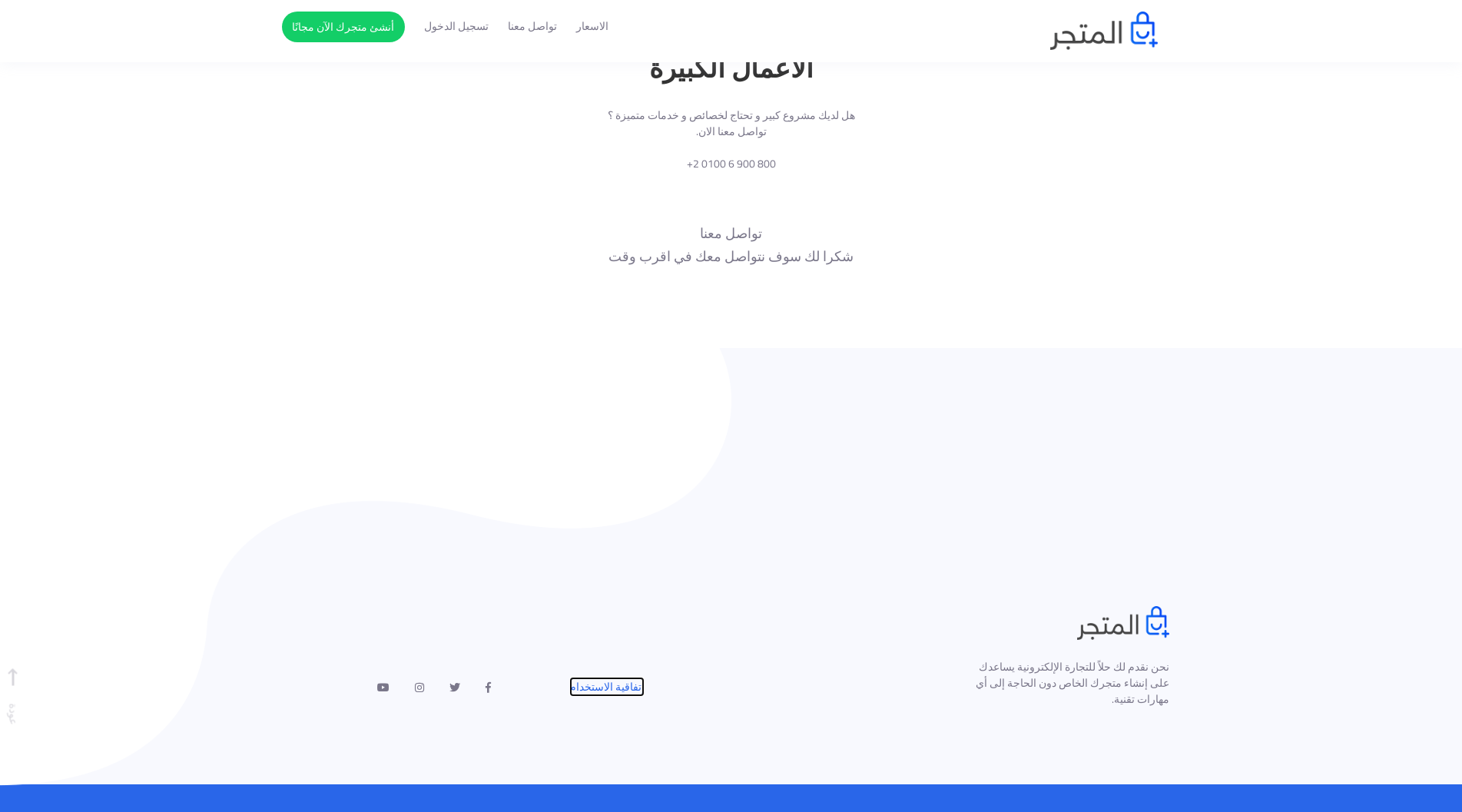
click at [619, 677] on link "إتفاقية الاستخدام" at bounding box center [606, 687] width 75 height 20
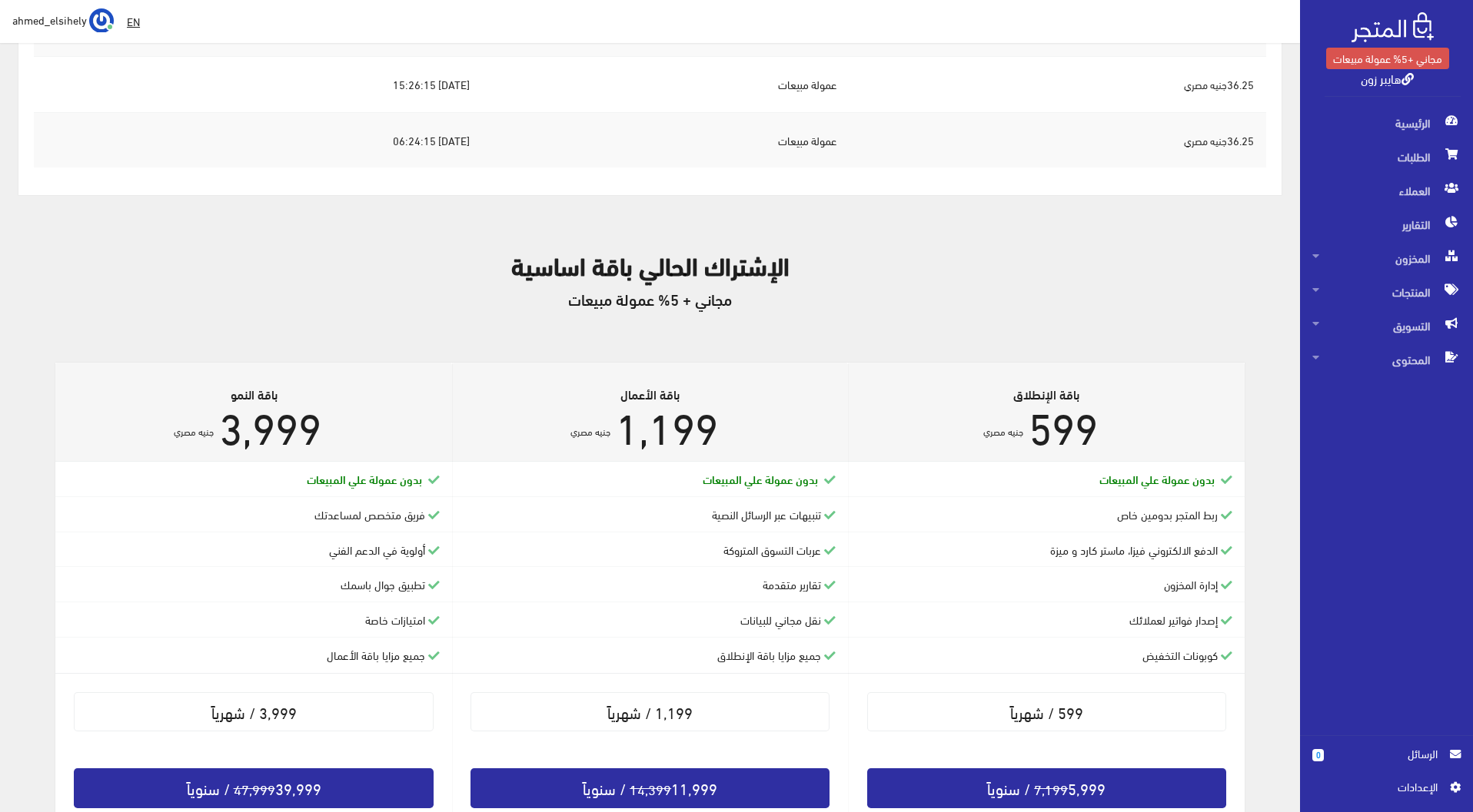
scroll to position [715, 0]
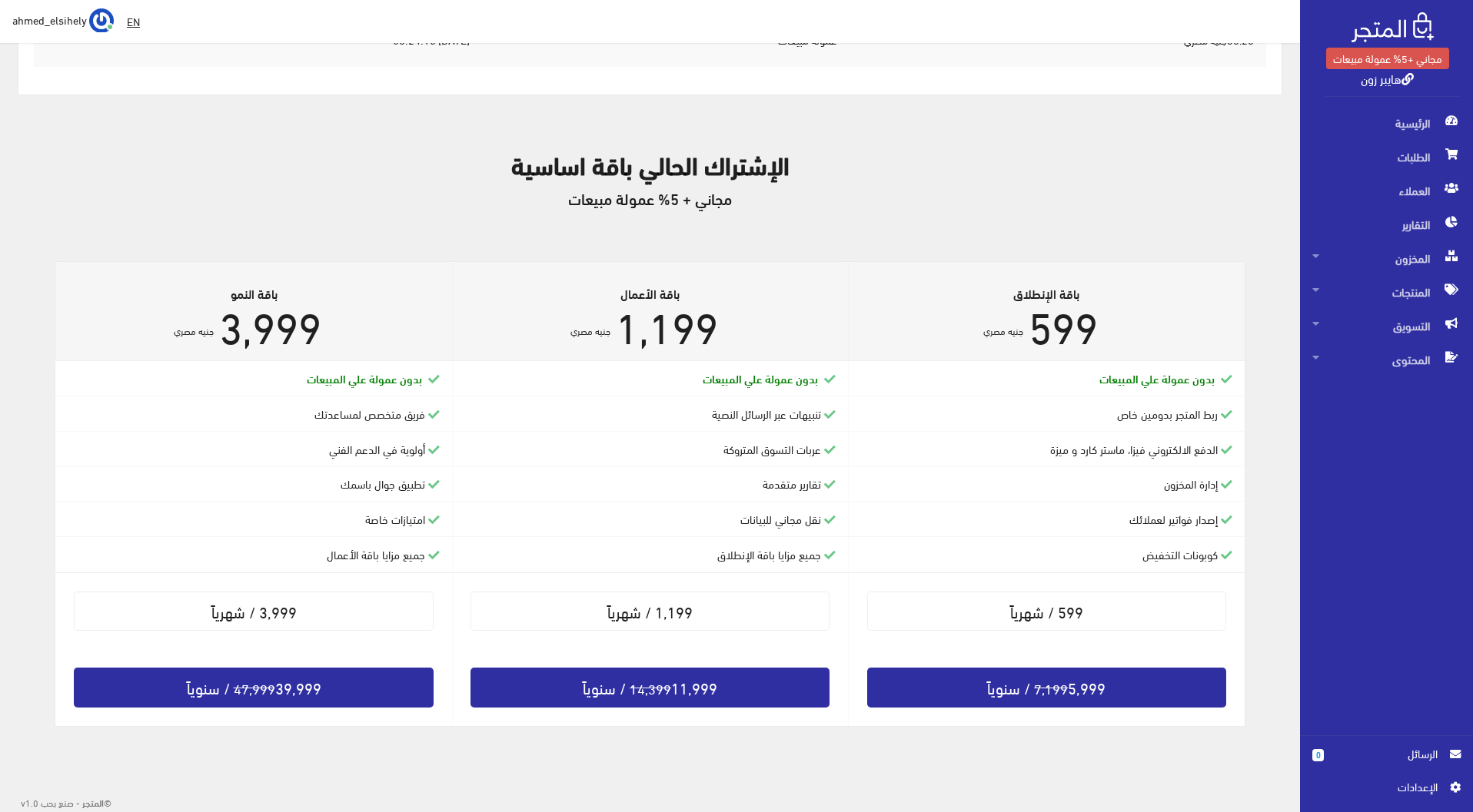
click at [1429, 747] on span "الرسائل" at bounding box center [1387, 753] width 101 height 17
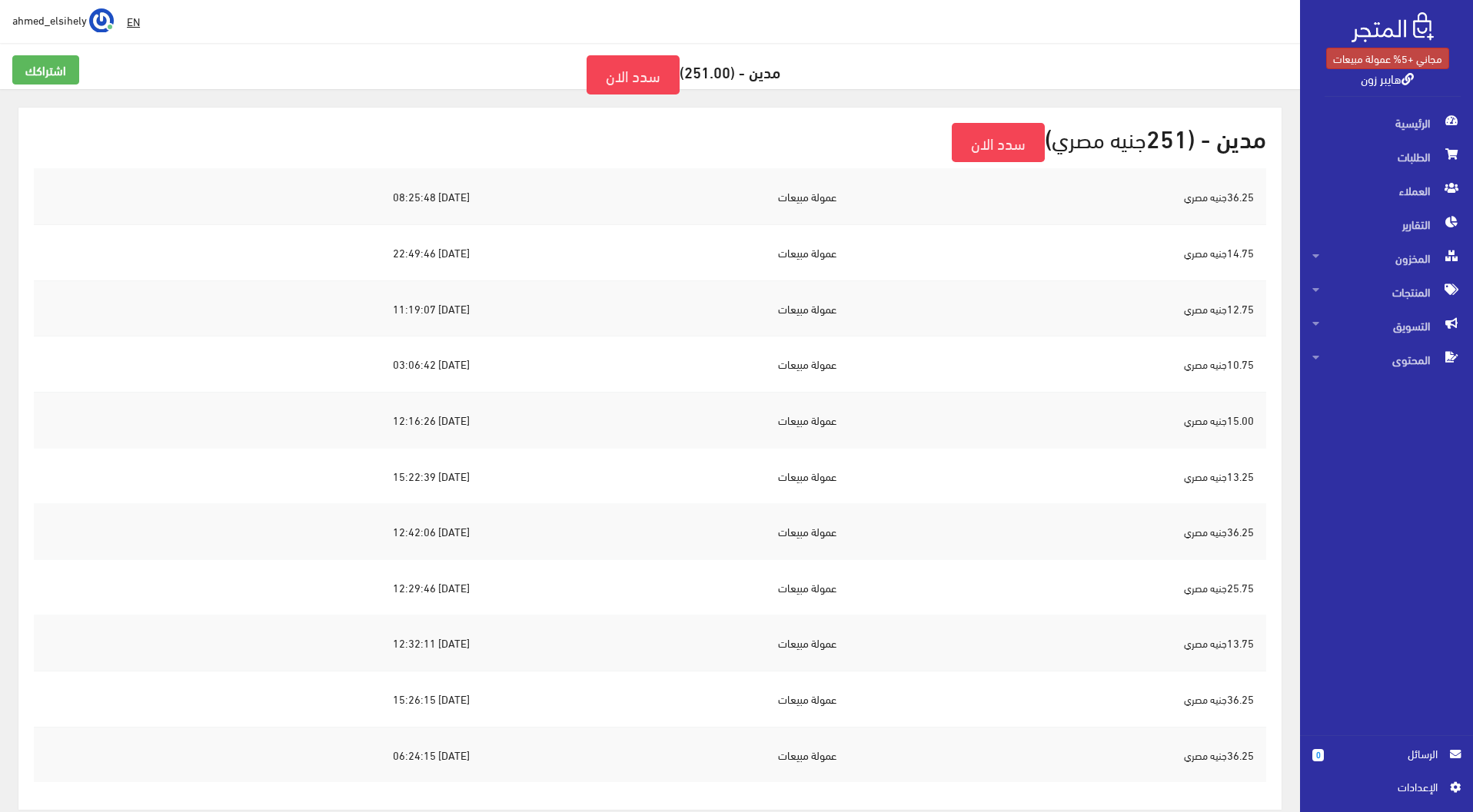
click at [1386, 55] on link "مجاني +5% عمولة مبيعات" at bounding box center [1387, 58] width 123 height 22
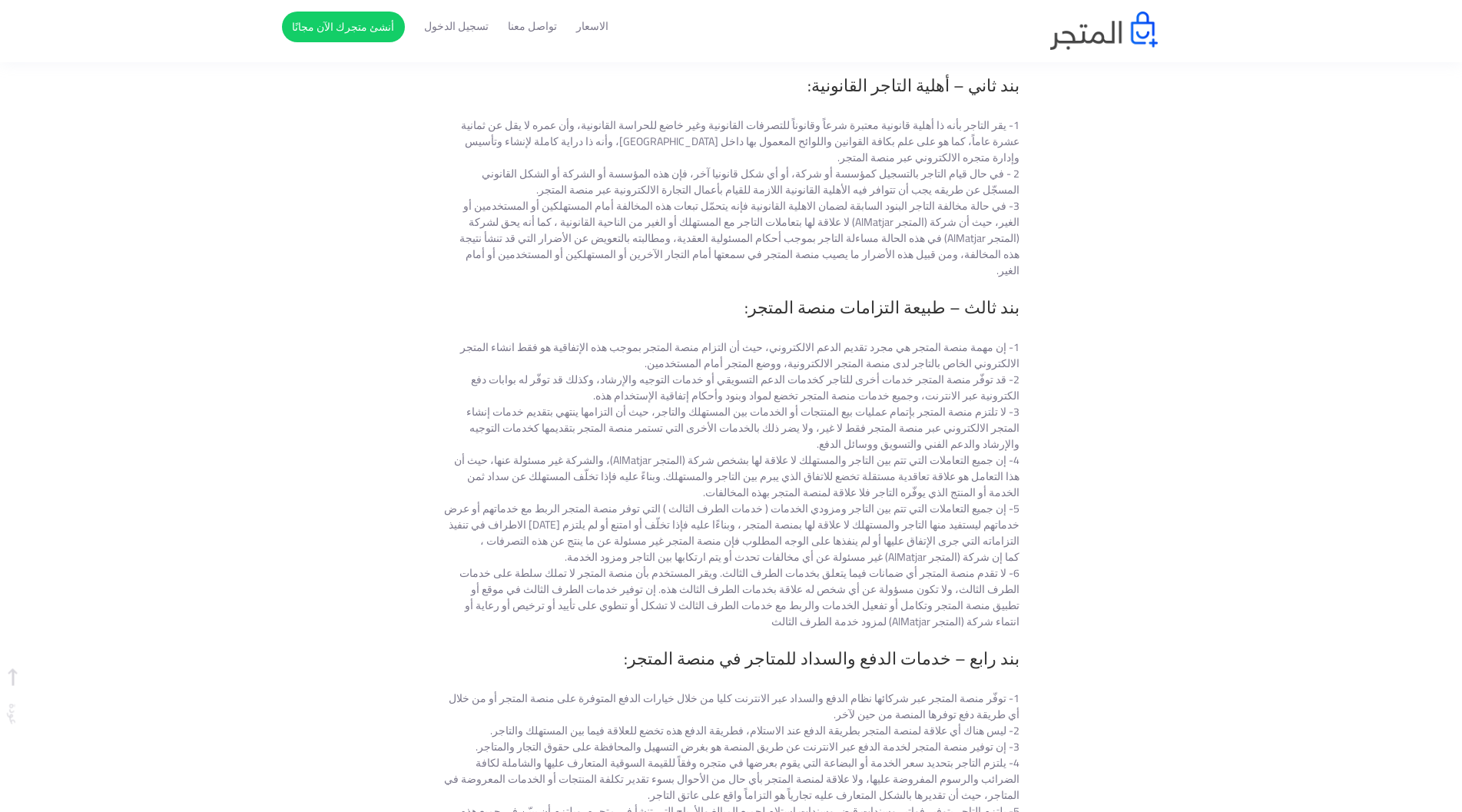
scroll to position [998, 0]
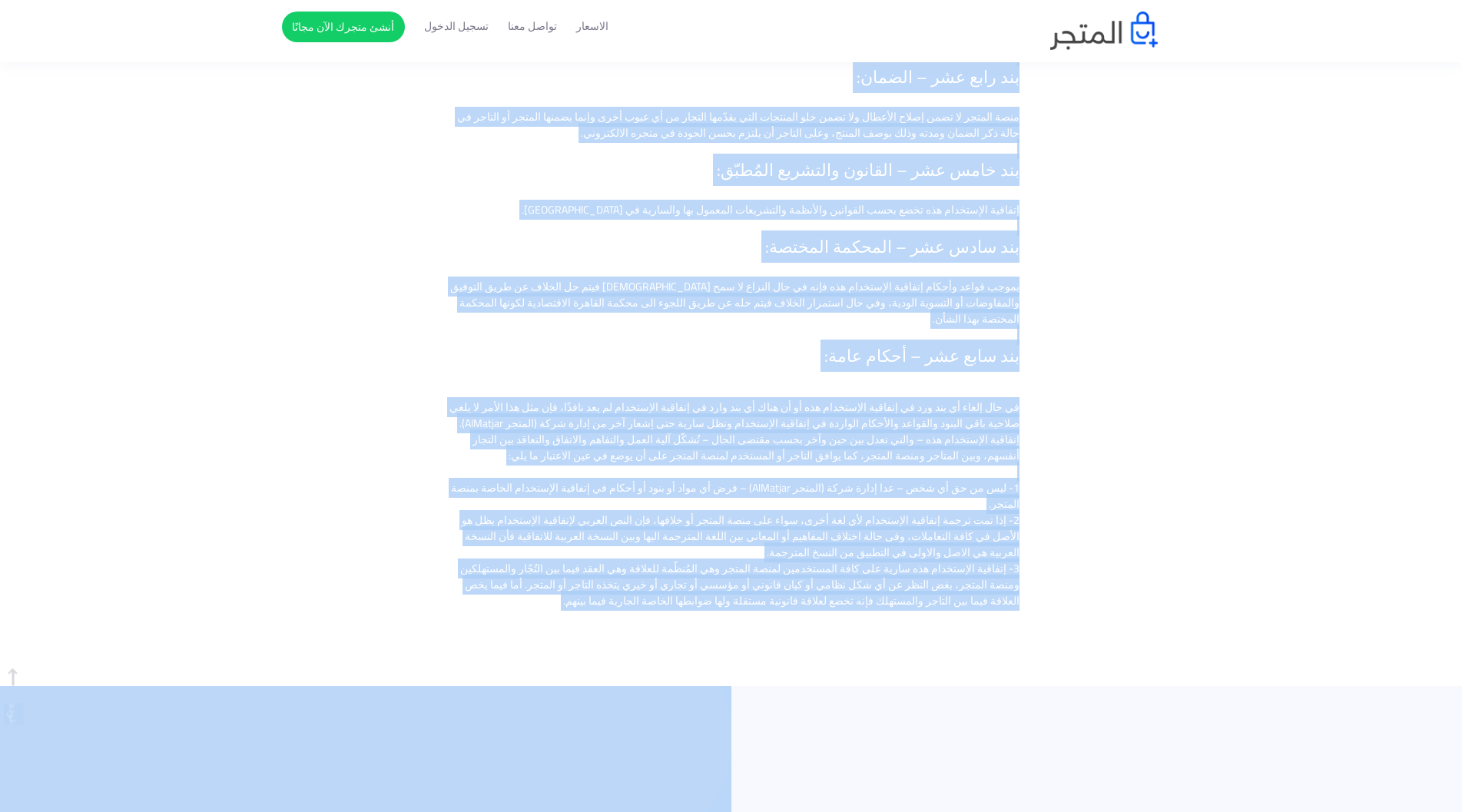
scroll to position [4252, 0]
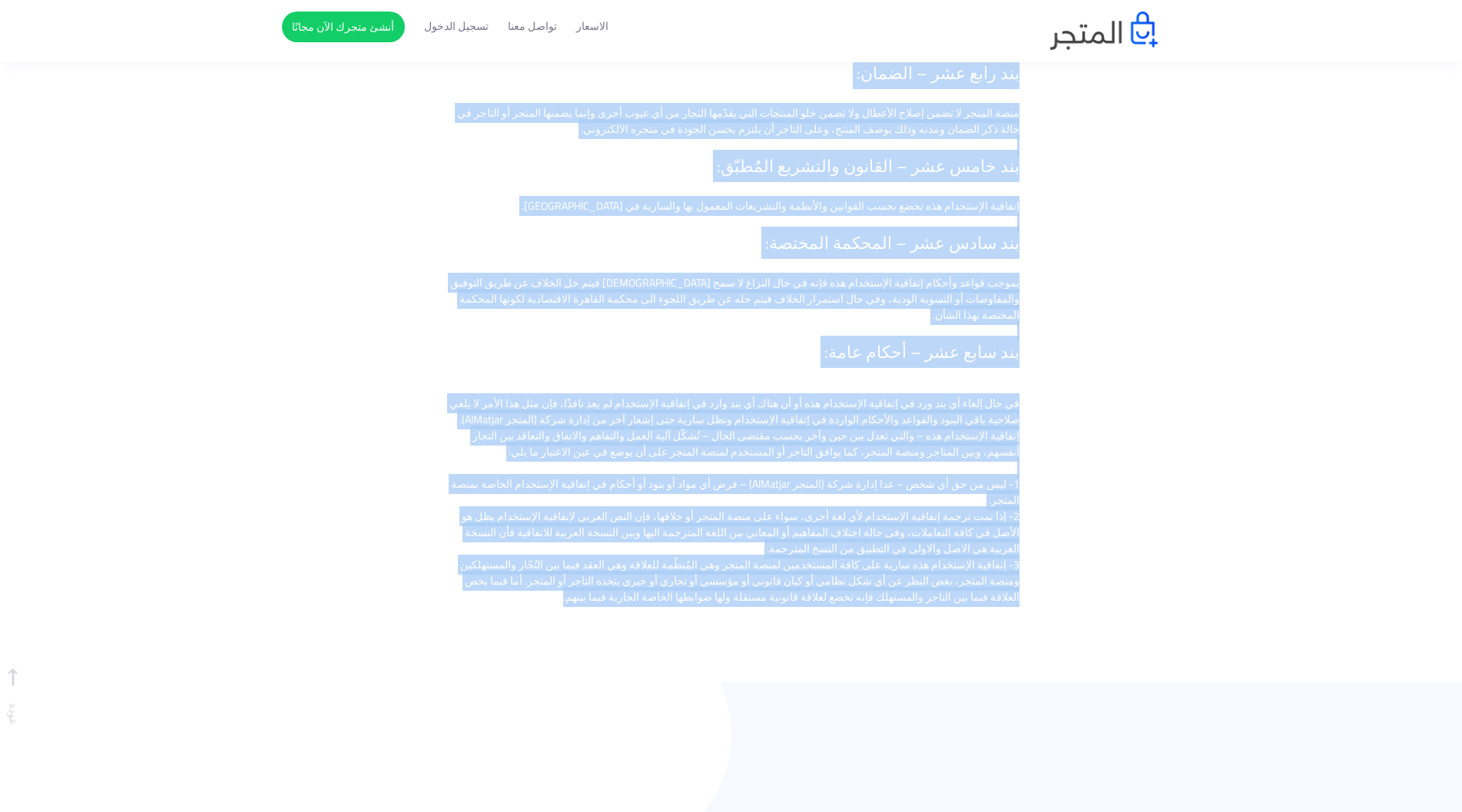
drag, startPoint x: 1005, startPoint y: 538, endPoint x: 493, endPoint y: 604, distance: 516.2
copy div "lore ipsumd sitame conse (adipis ElItsedd) eiu temp incid utl etdolor magnaa en…"
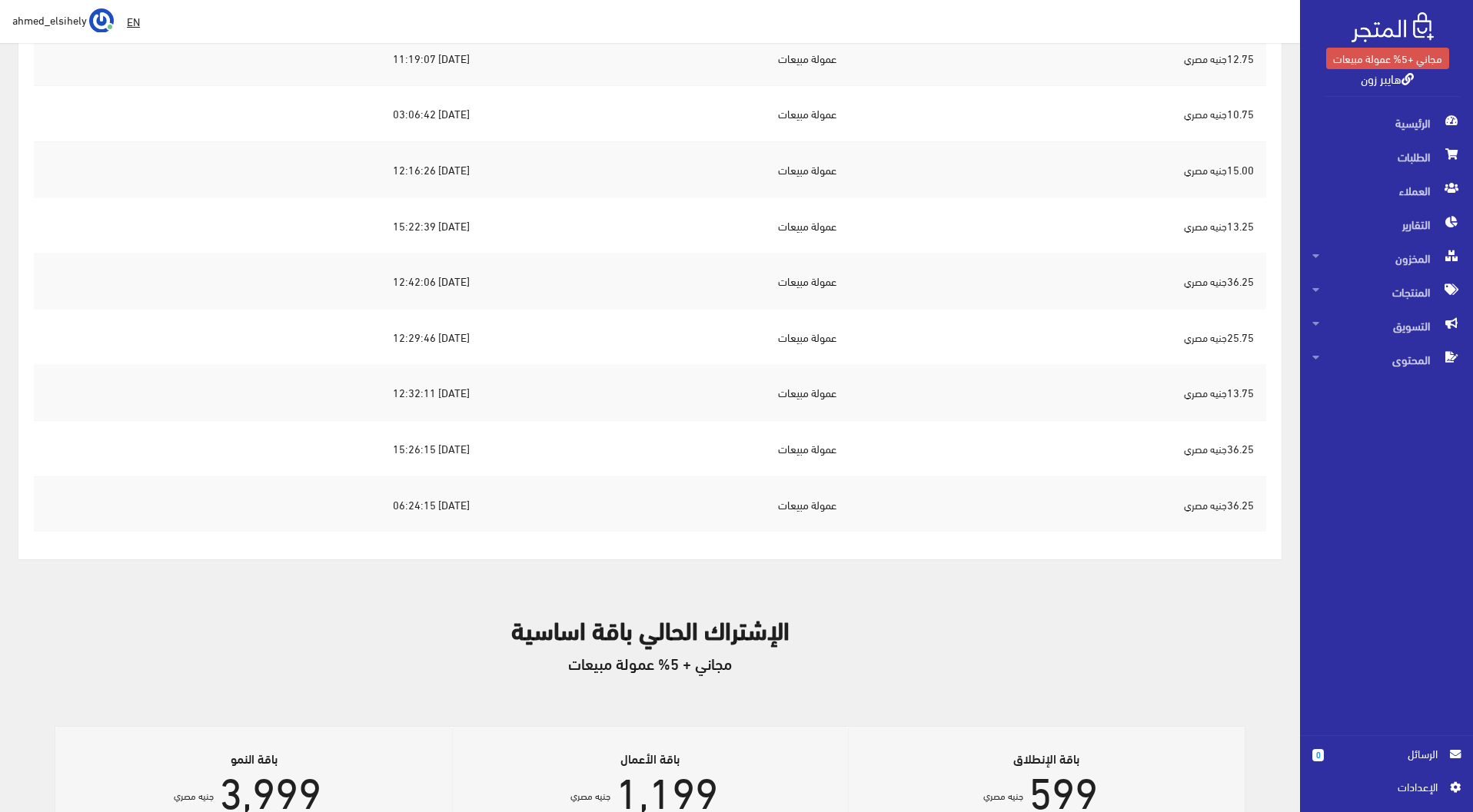
scroll to position [77, 0]
